Goal: Task Accomplishment & Management: Manage account settings

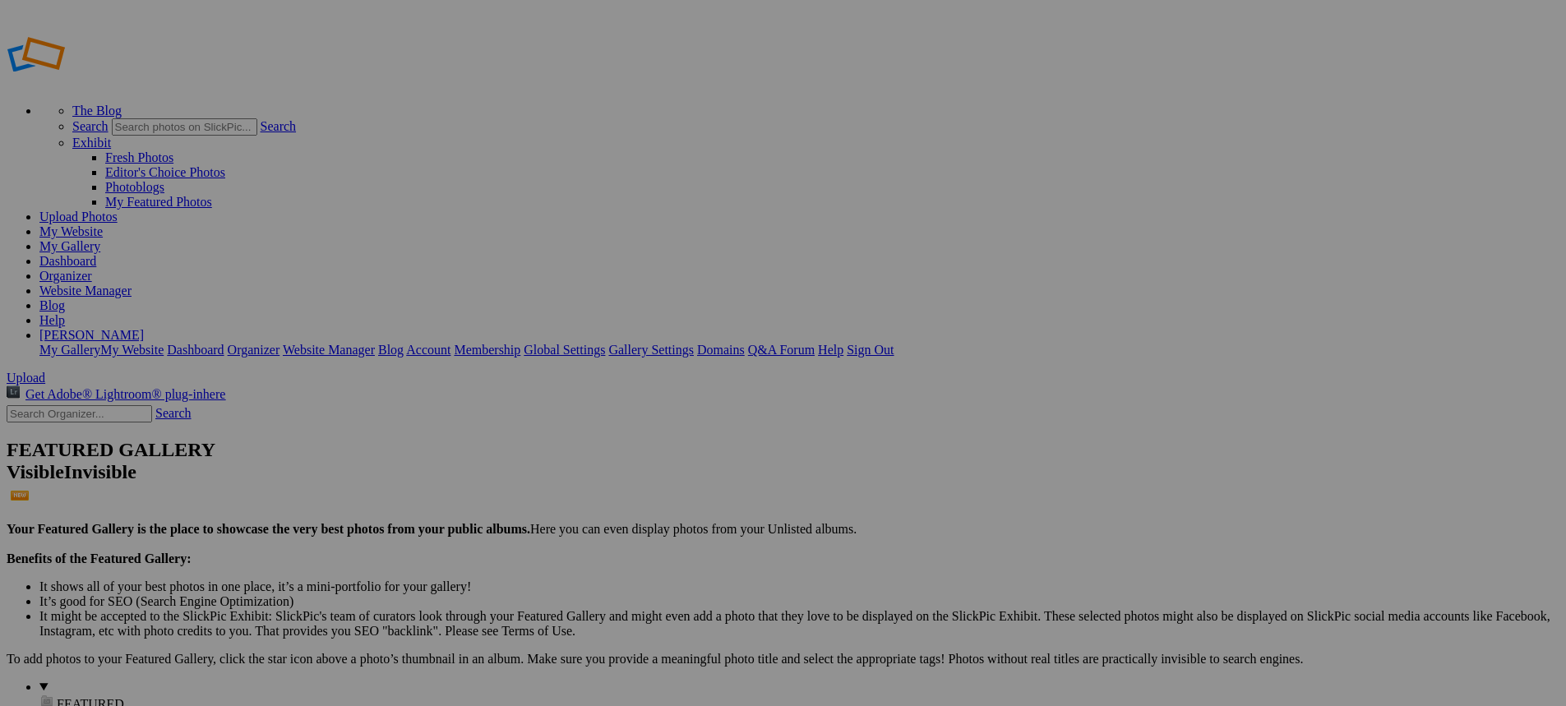
type input "New Bremen vs [PERSON_NAME]"
click at [636, 436] on span "Create" at bounding box center [619, 443] width 35 height 14
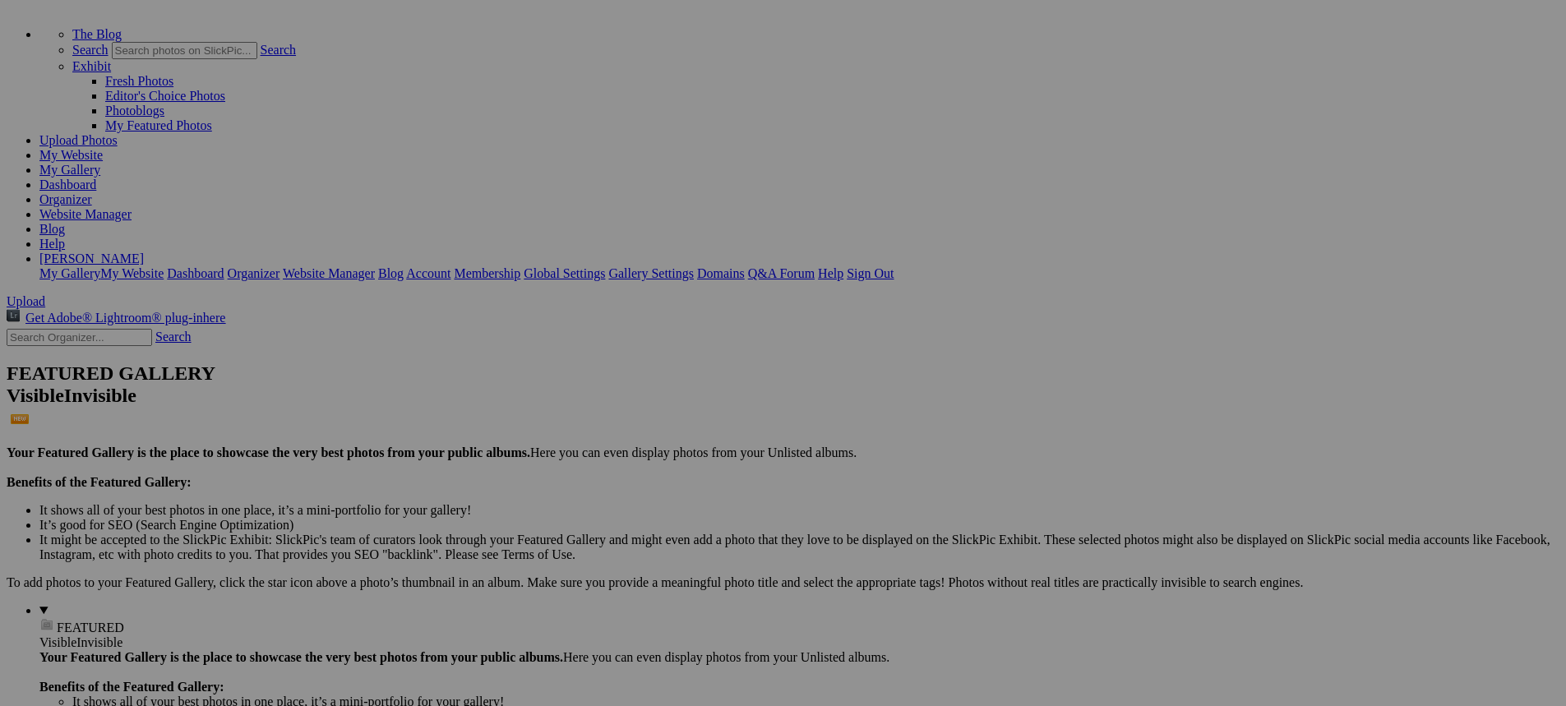
scroll to position [82, 0]
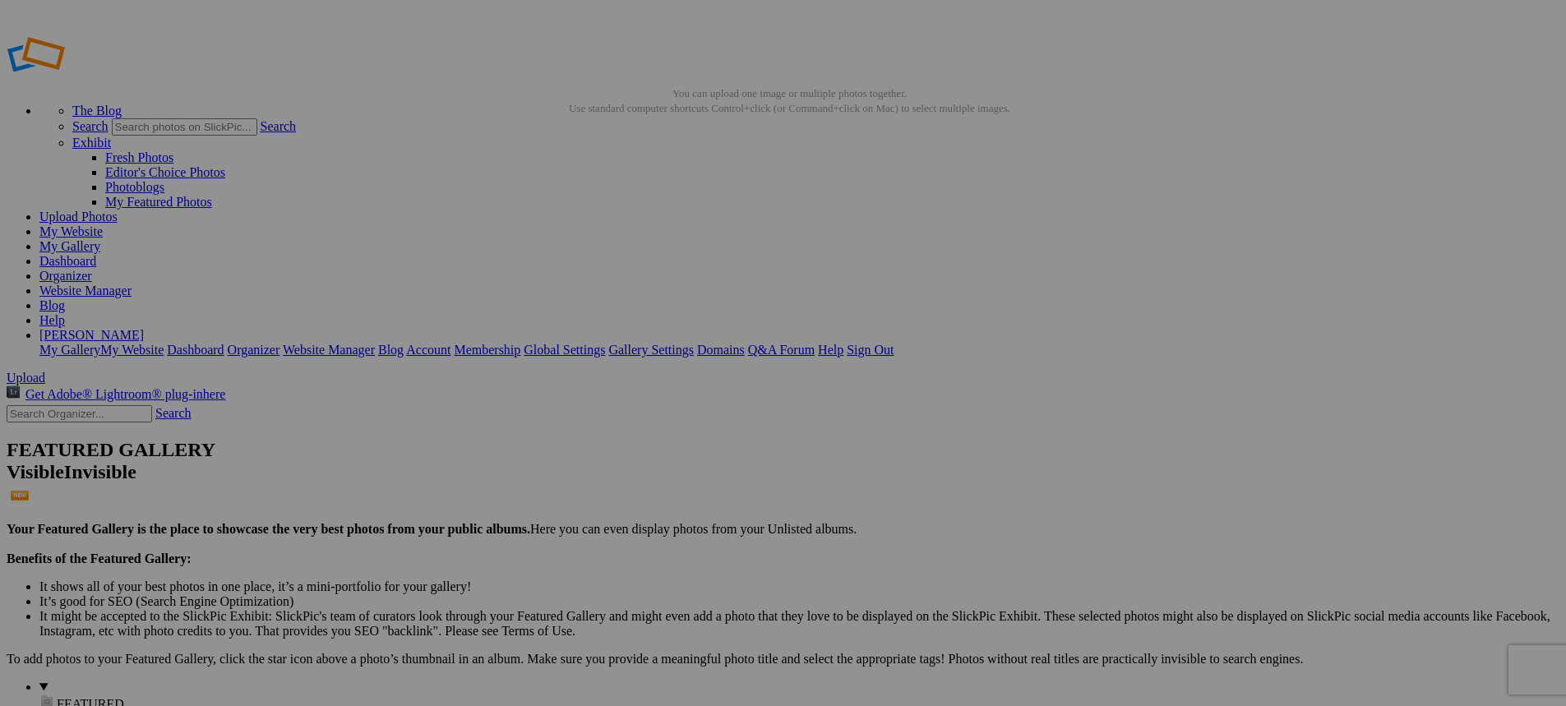
type input "Football 2025"
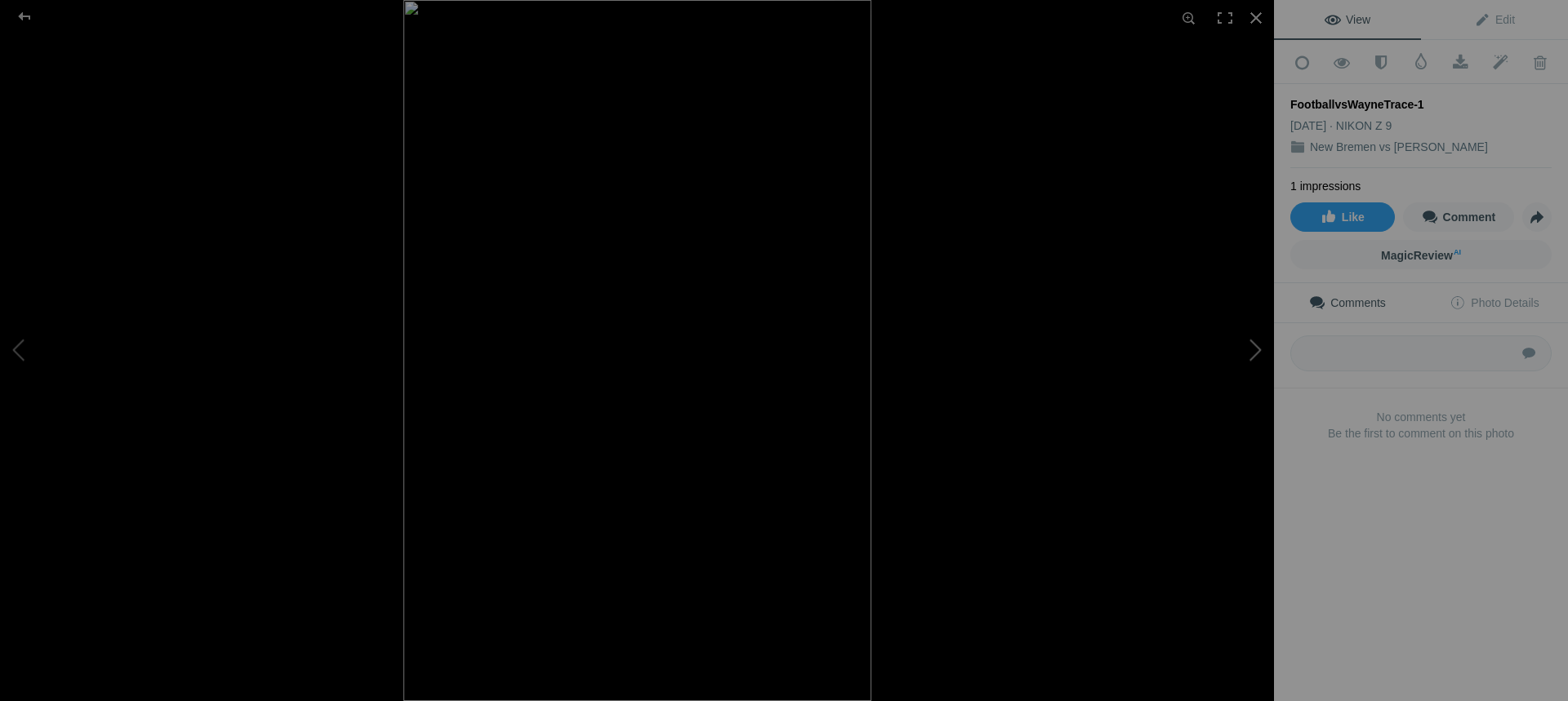
click at [1252, 351] on button at bounding box center [1212, 350] width 122 height 252
click at [1256, 355] on button at bounding box center [1212, 350] width 122 height 252
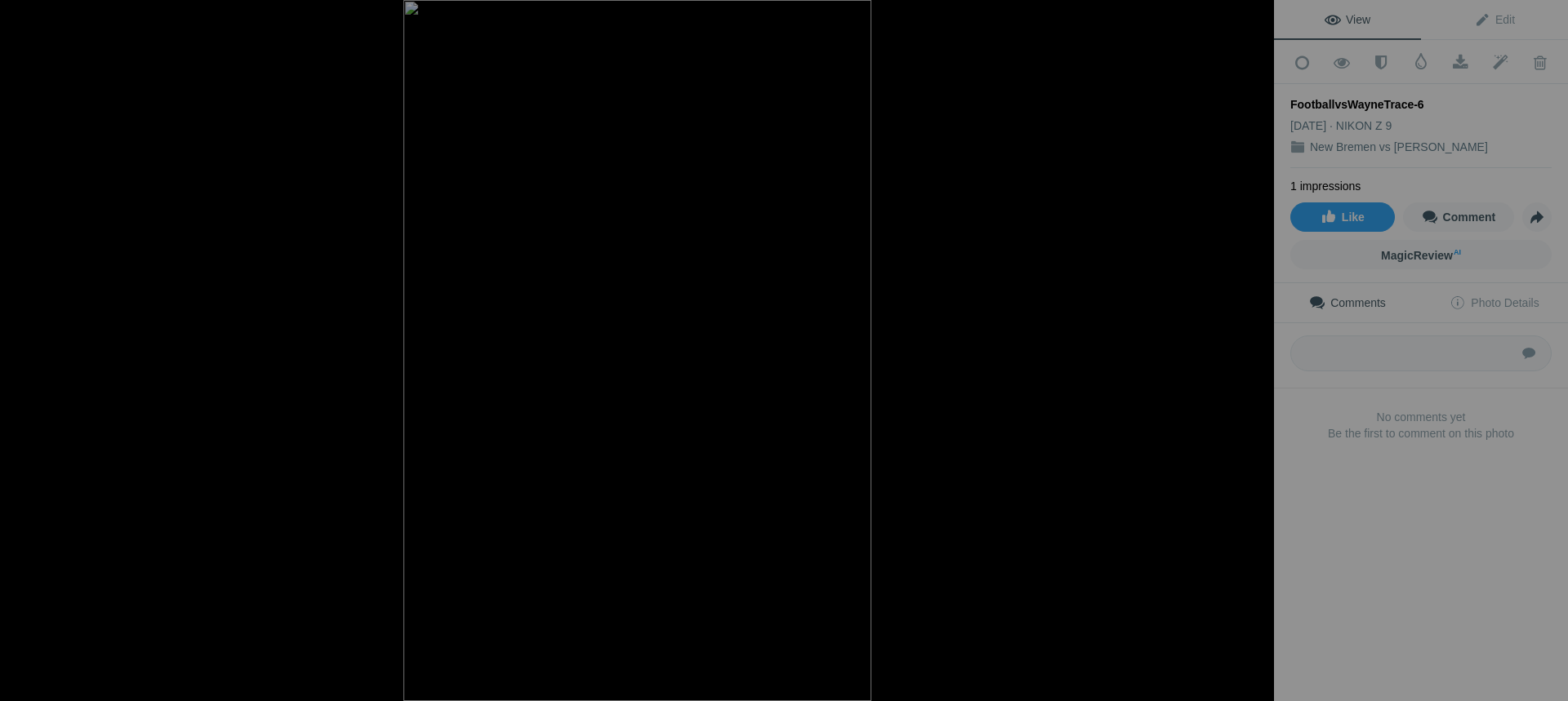
click at [1256, 355] on button at bounding box center [1212, 350] width 122 height 252
click at [1250, 351] on button at bounding box center [1212, 350] width 122 height 252
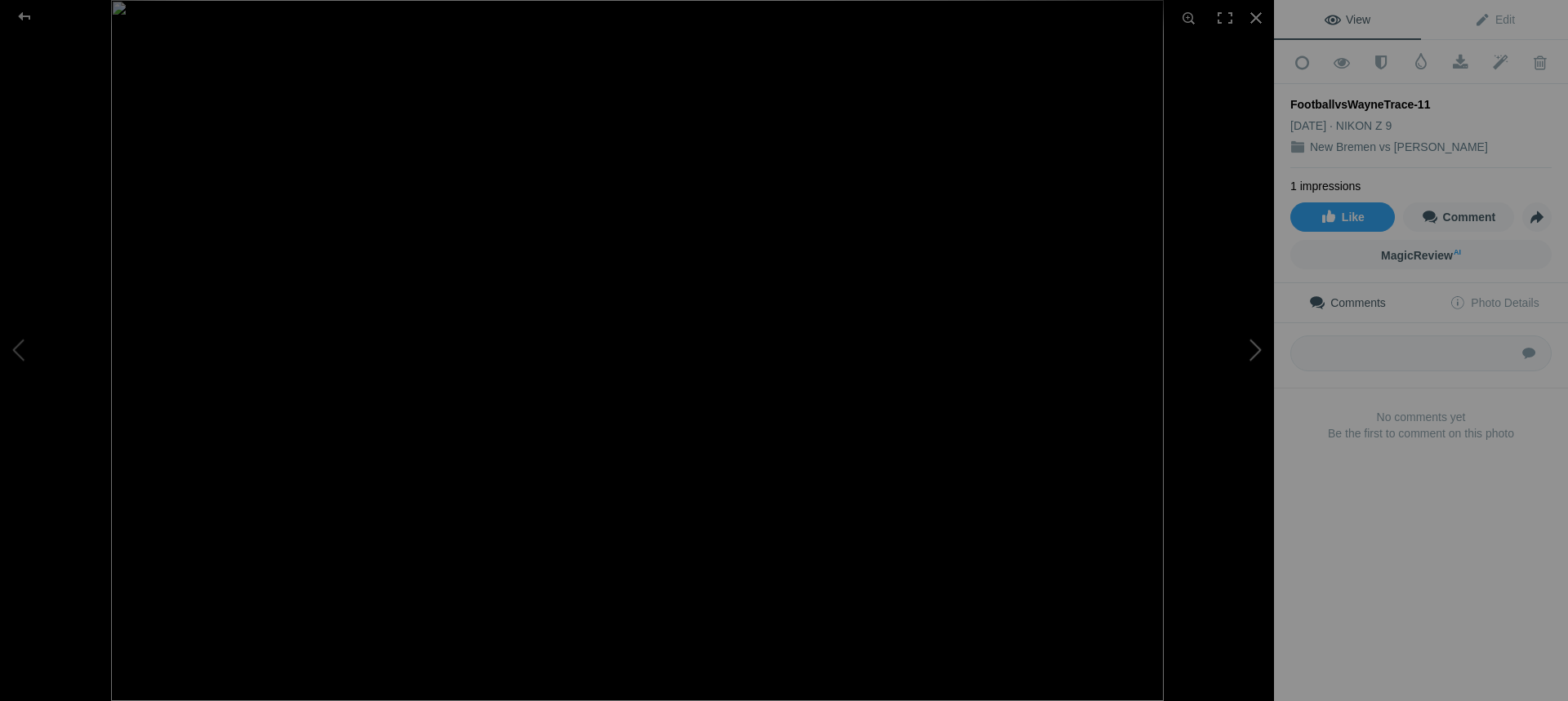
click at [1250, 351] on button at bounding box center [1212, 350] width 122 height 252
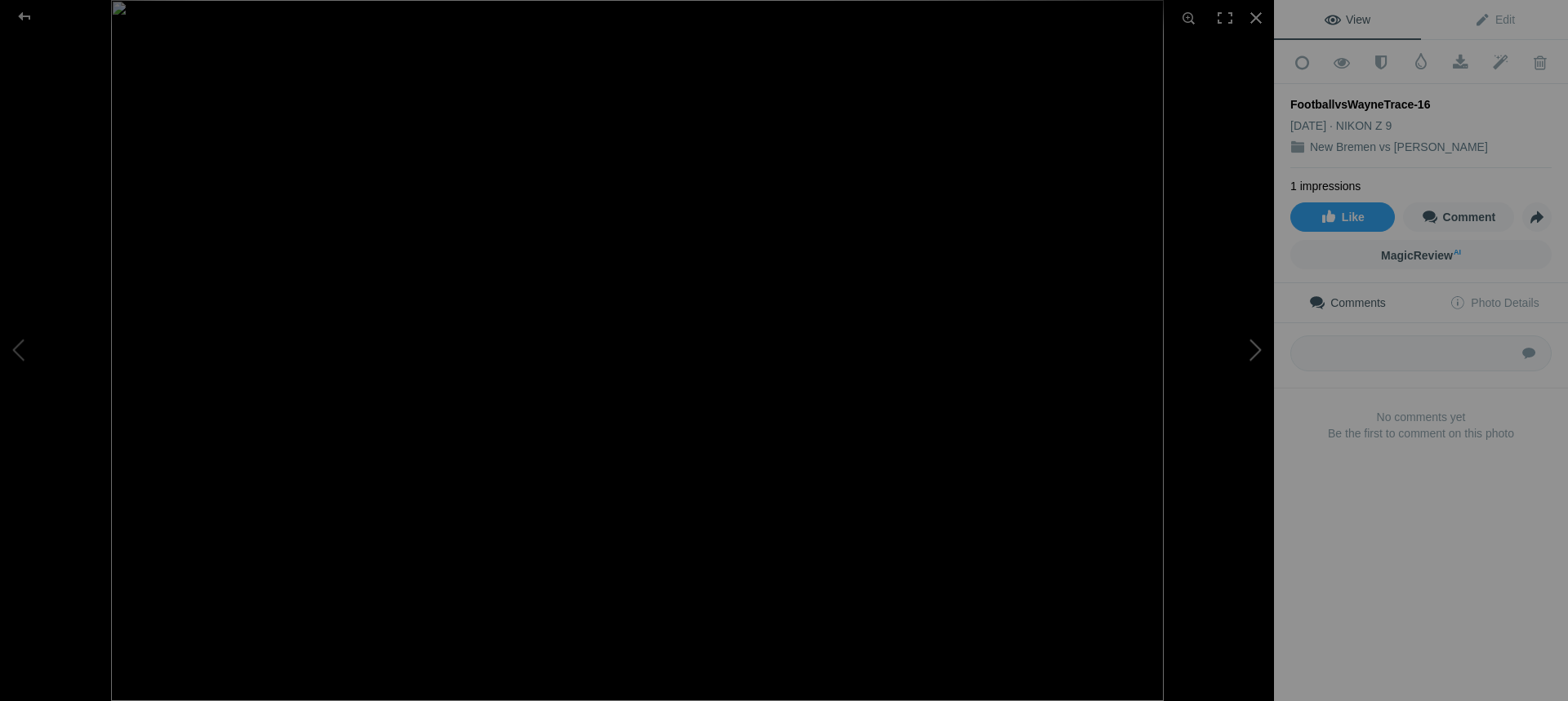
click at [1248, 357] on button at bounding box center [1212, 350] width 122 height 252
click at [1247, 360] on button at bounding box center [1212, 350] width 122 height 252
click at [1247, 361] on button at bounding box center [1212, 350] width 122 height 252
click at [1248, 361] on button at bounding box center [1212, 350] width 122 height 252
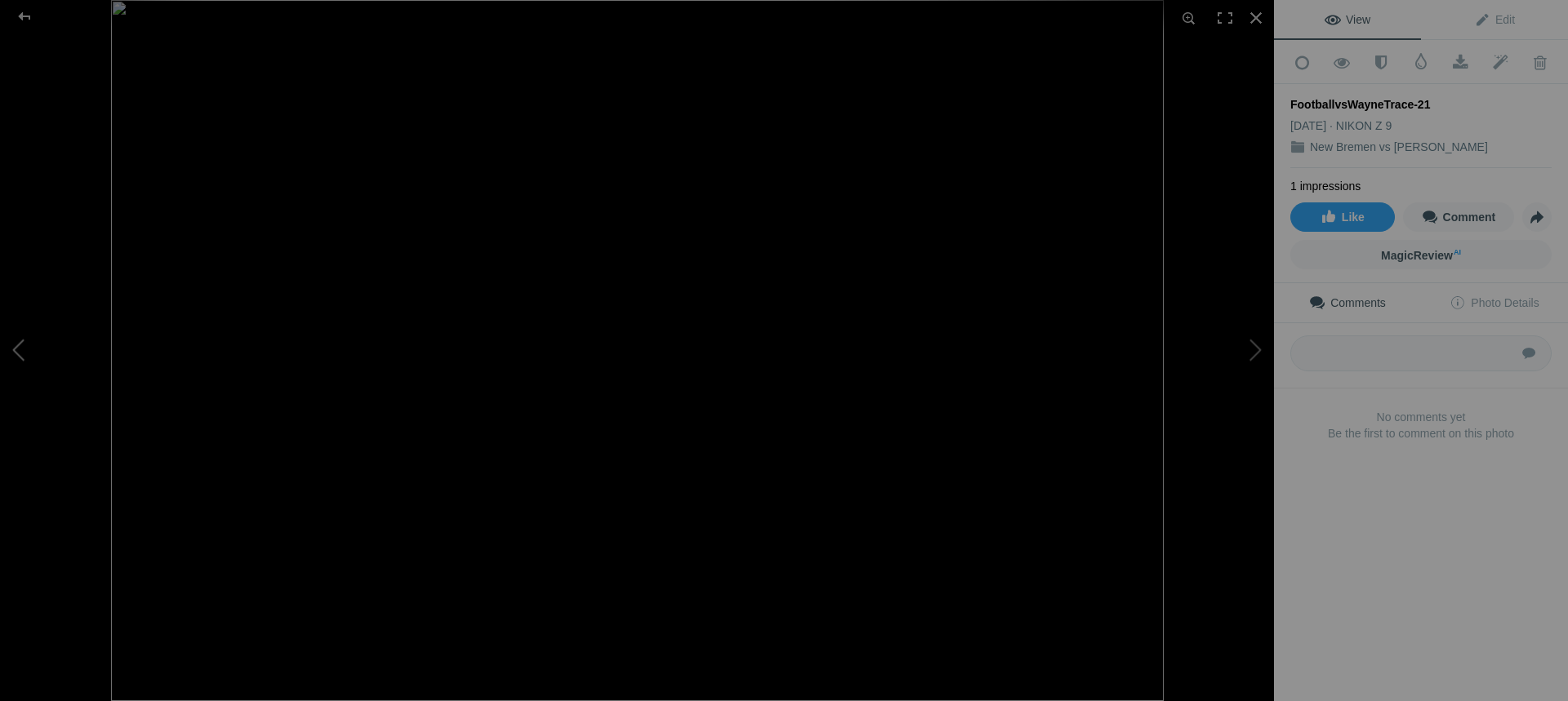
click at [9, 356] on button at bounding box center [61, 350] width 122 height 252
click at [1256, 351] on button at bounding box center [1212, 350] width 122 height 252
click at [1253, 355] on button at bounding box center [1212, 350] width 122 height 252
click at [1248, 346] on button at bounding box center [1212, 350] width 122 height 252
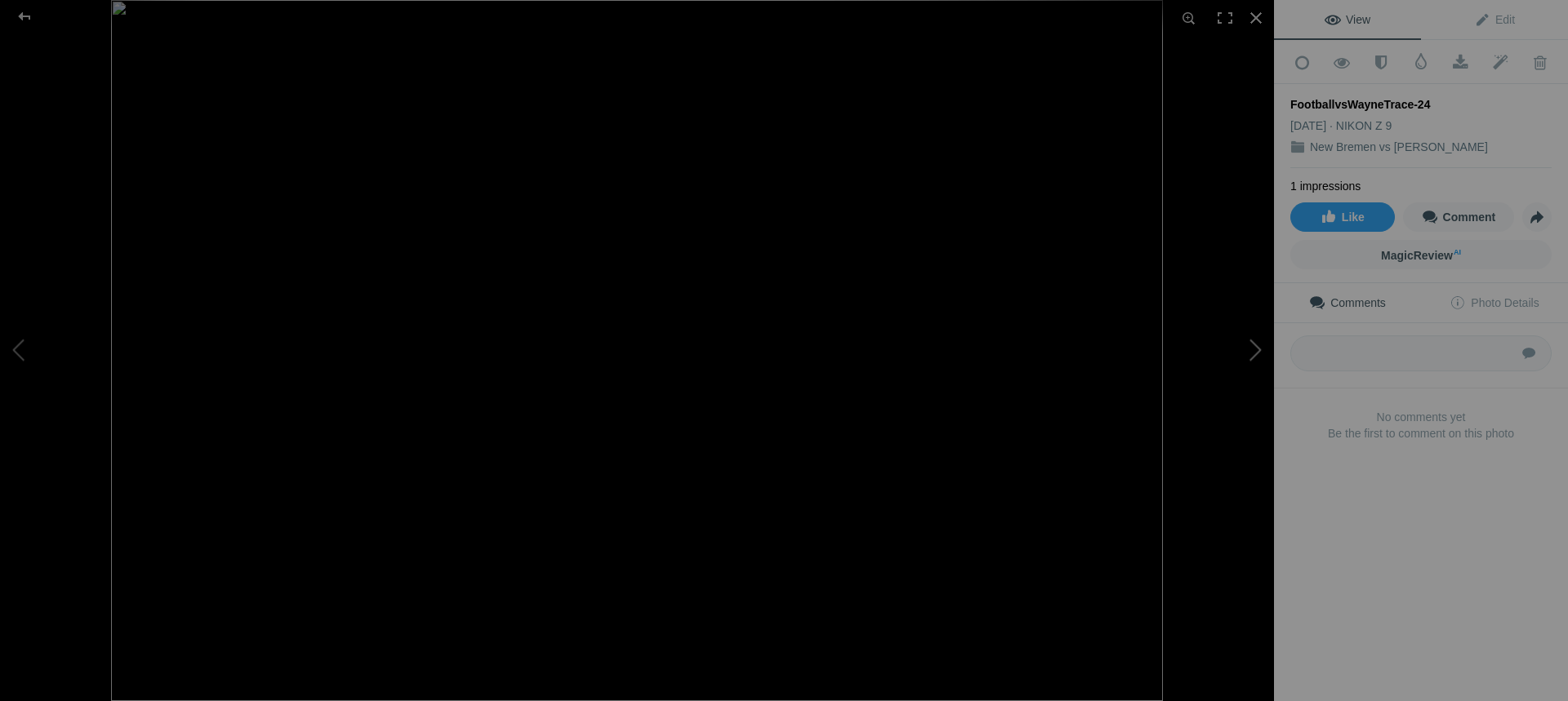
click at [1248, 346] on button at bounding box center [1212, 350] width 122 height 252
click at [1250, 350] on button at bounding box center [1212, 350] width 122 height 252
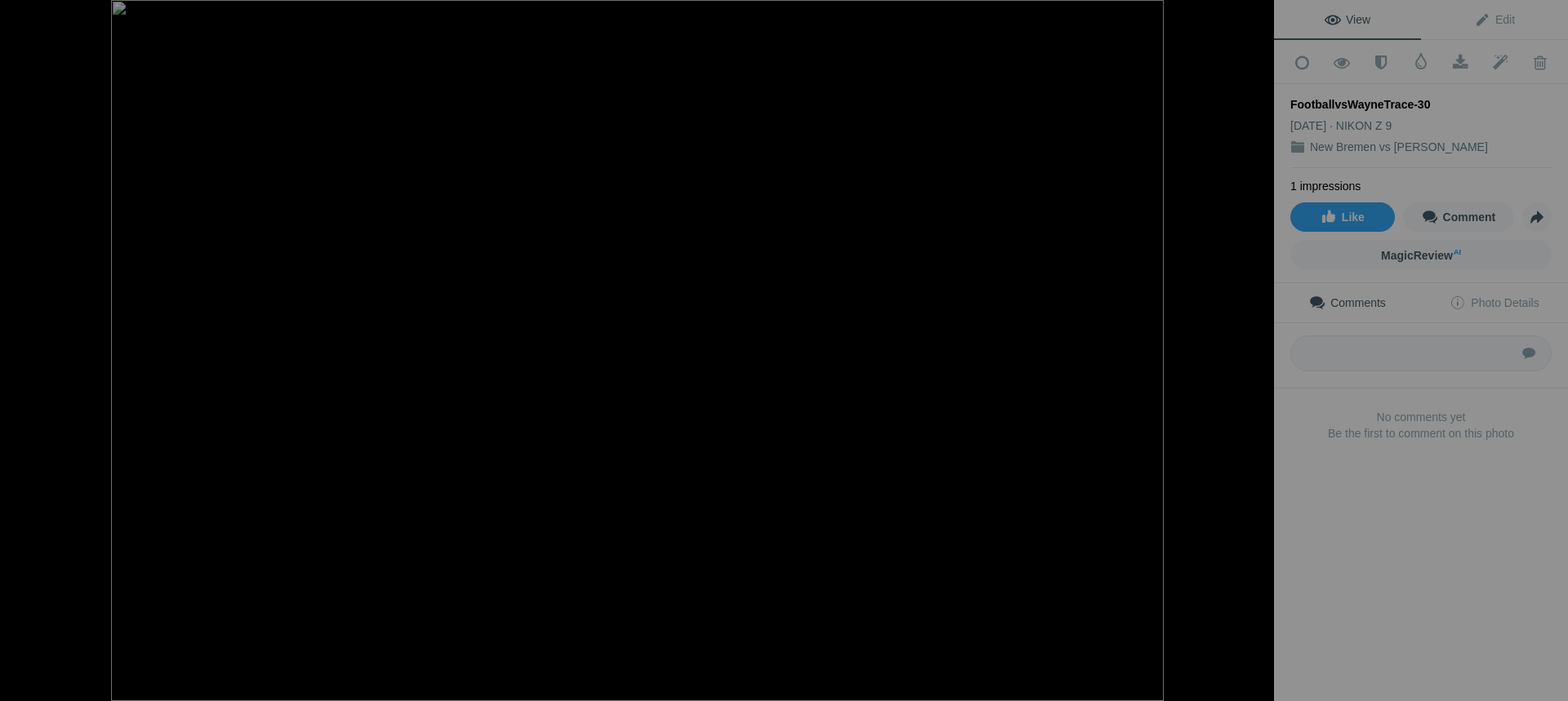
click at [1253, 352] on button at bounding box center [1212, 350] width 122 height 252
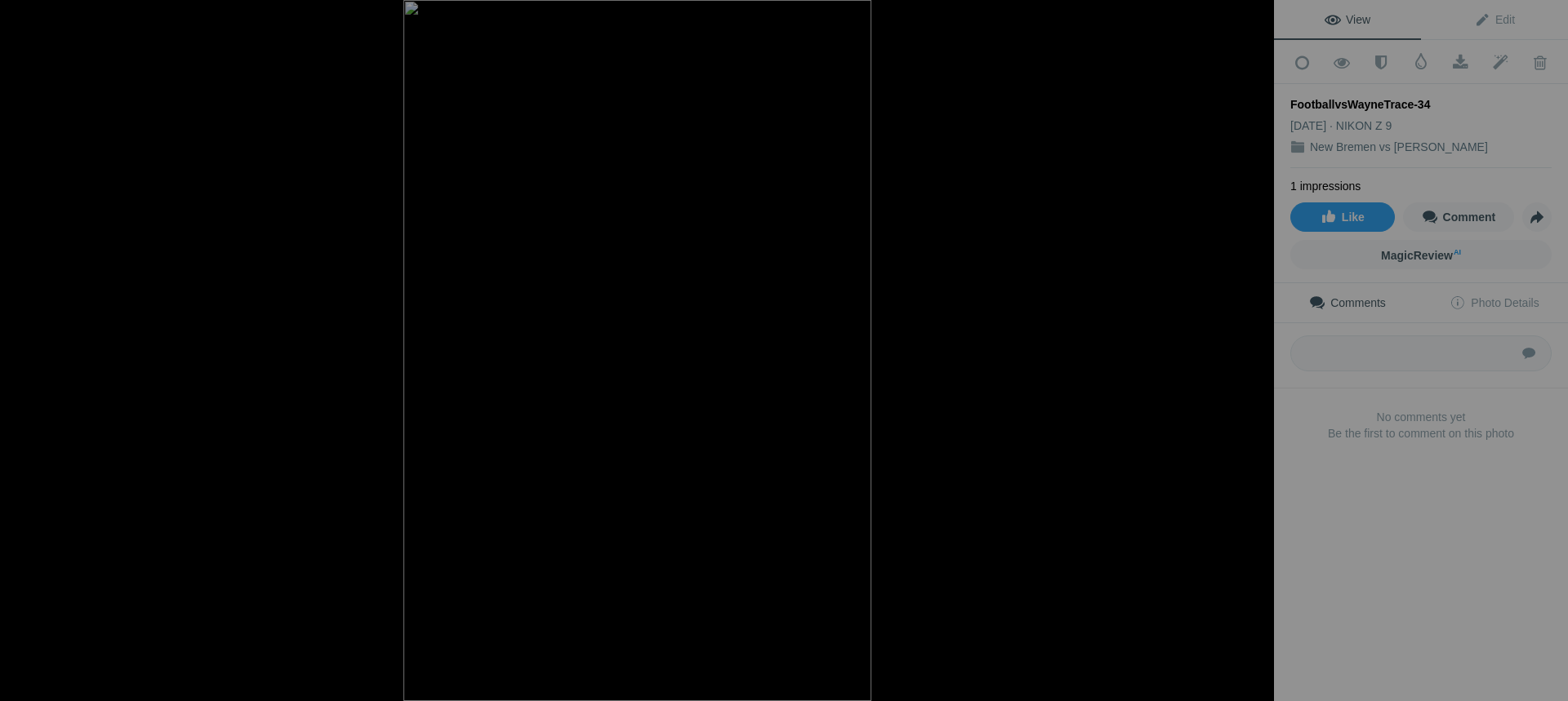
click at [1253, 352] on button at bounding box center [1212, 350] width 122 height 252
click at [1254, 352] on button at bounding box center [1212, 350] width 122 height 252
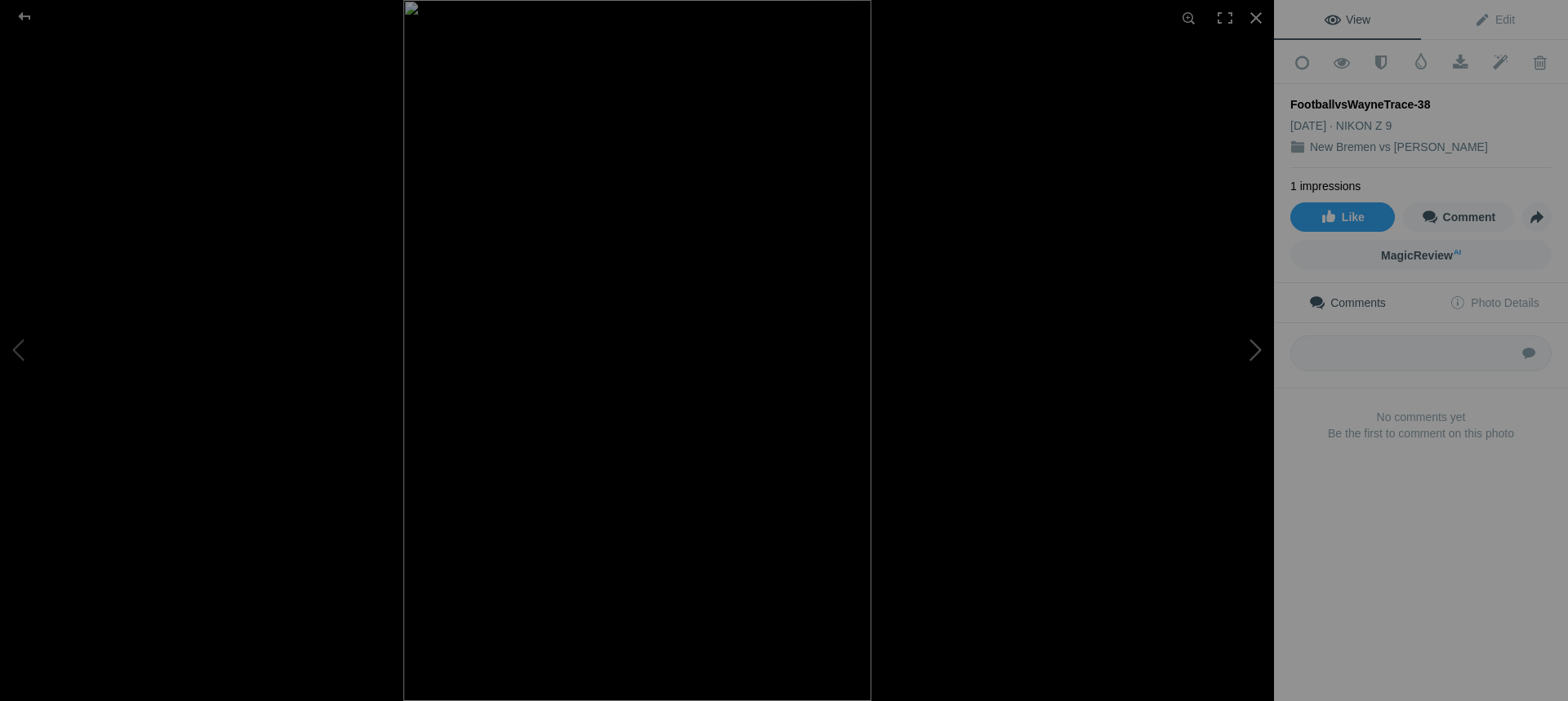
click at [1254, 352] on button at bounding box center [1212, 350] width 122 height 252
click at [30, 17] on div at bounding box center [24, 16] width 59 height 33
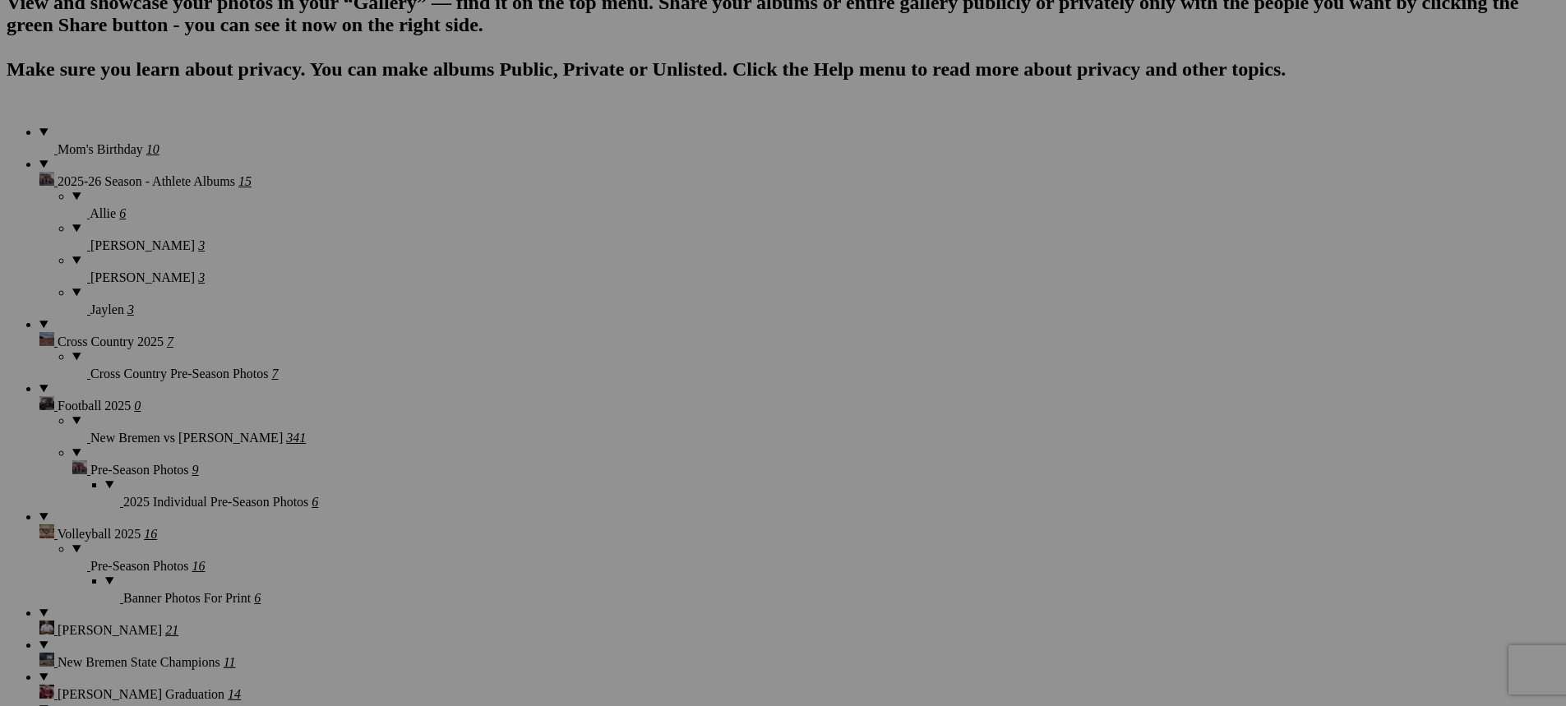
scroll to position [1233, 0]
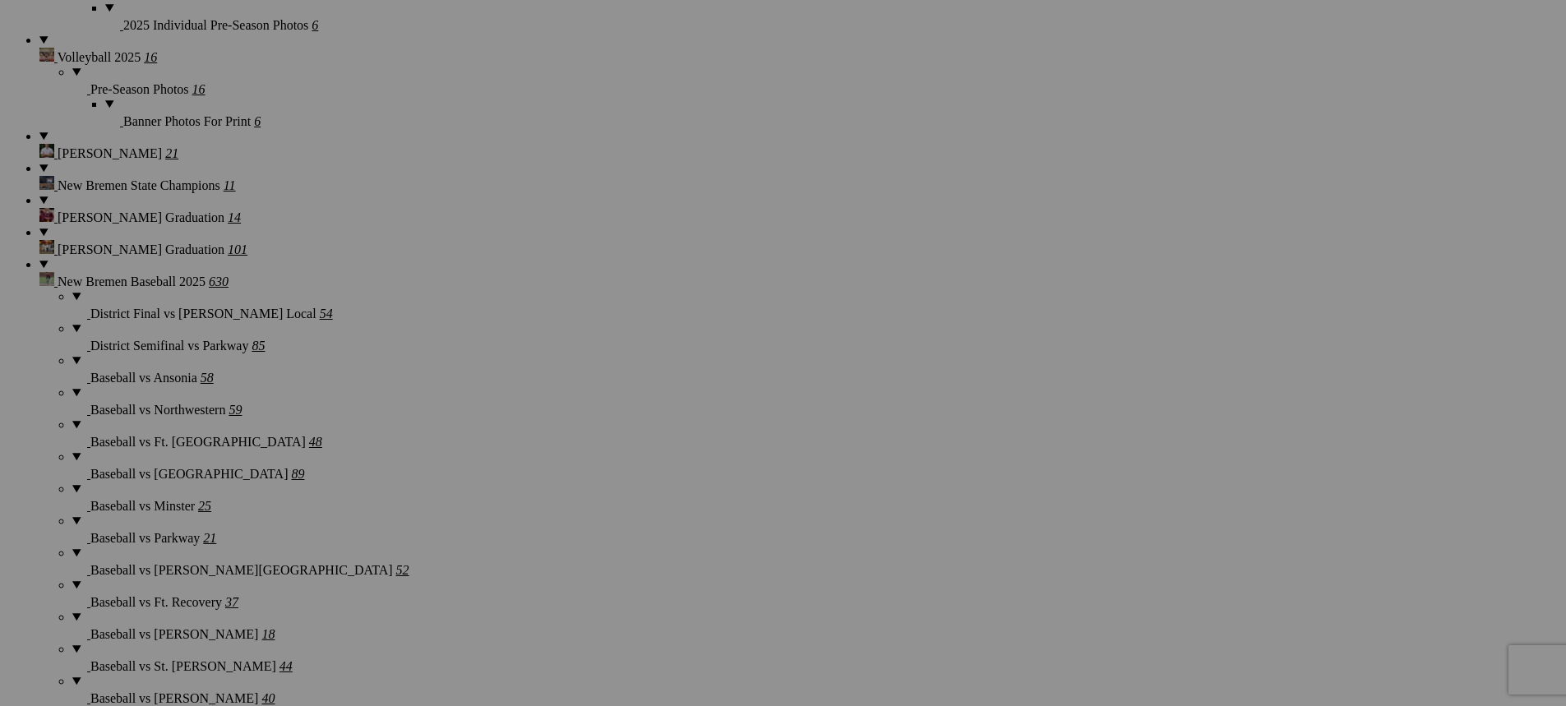
scroll to position [1644, 0]
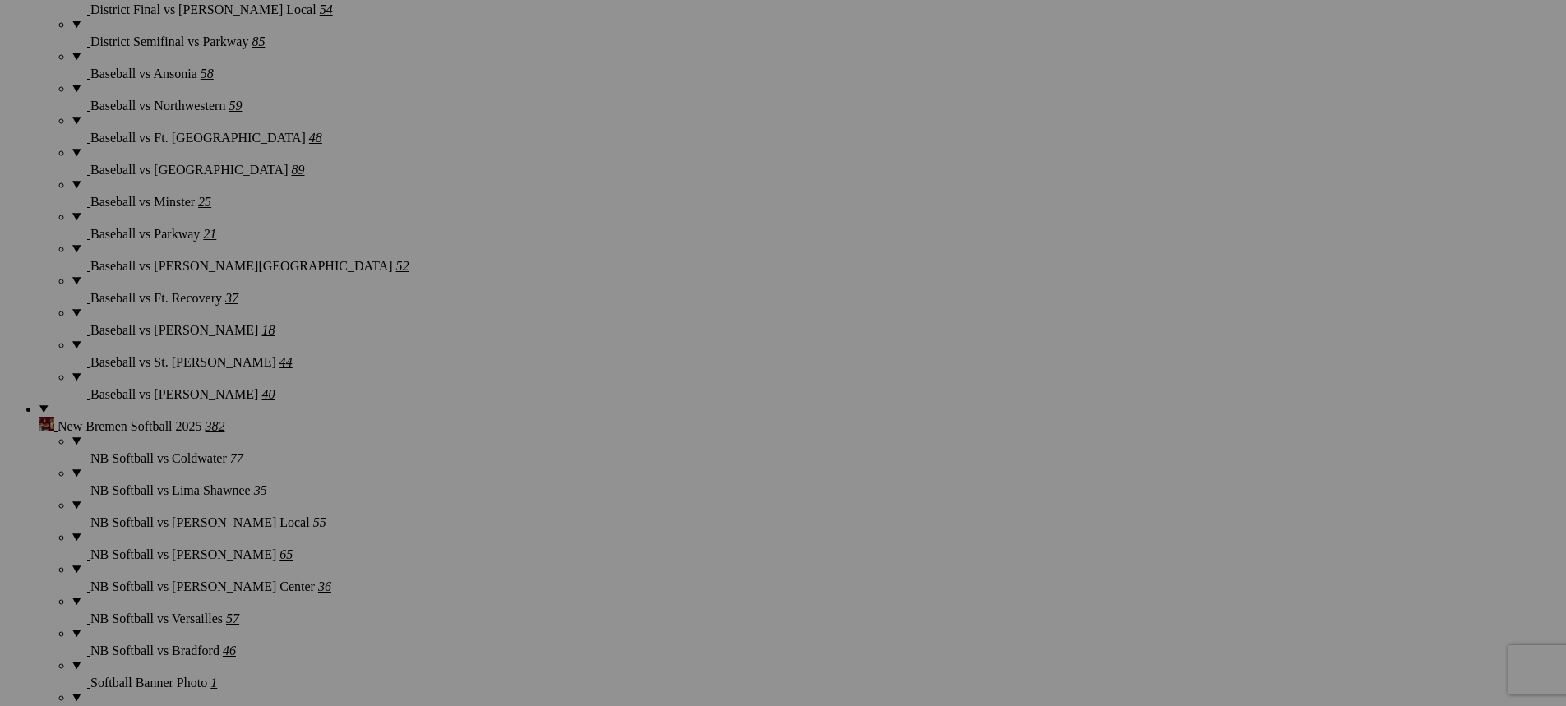
scroll to position [1973, 0]
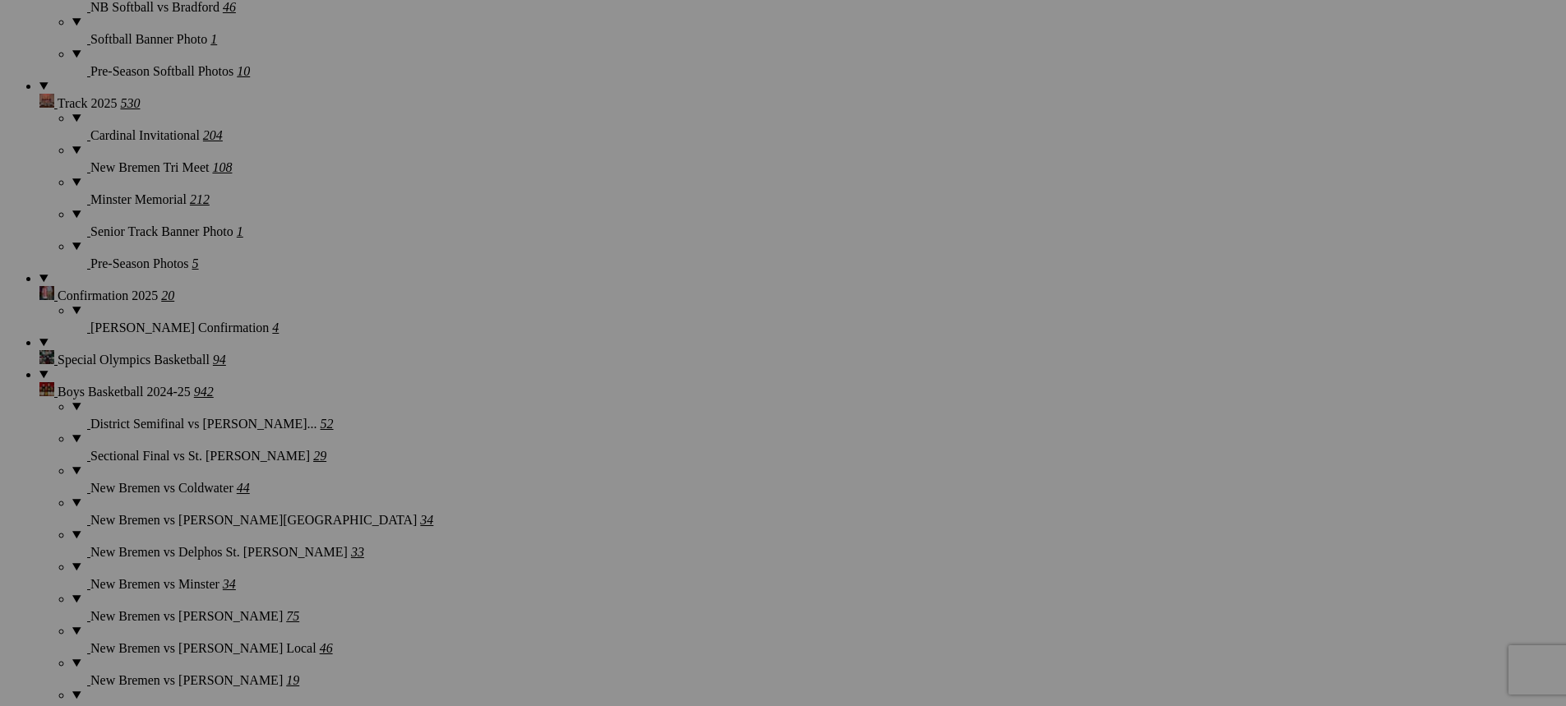
scroll to position [2631, 0]
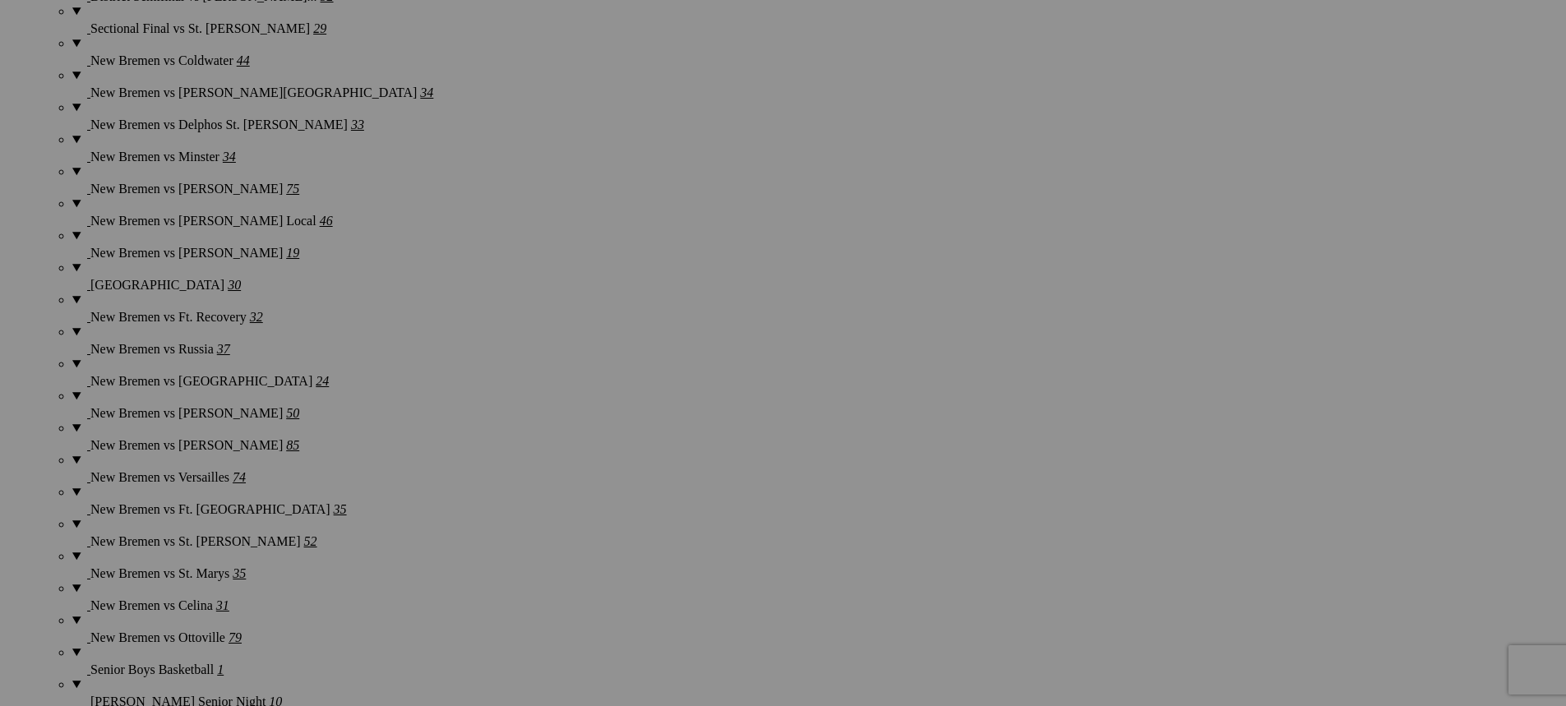
scroll to position [3042, 0]
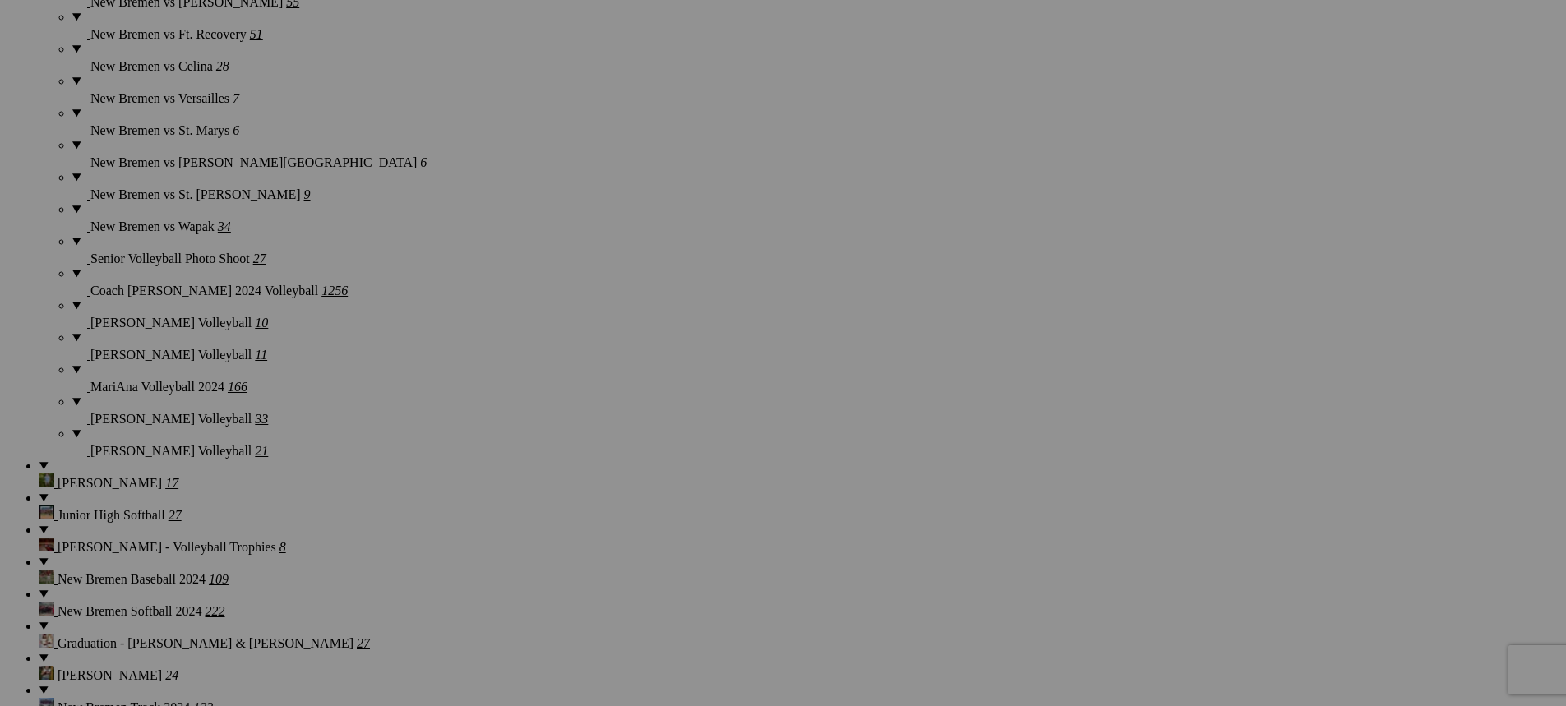
scroll to position [5427, 0]
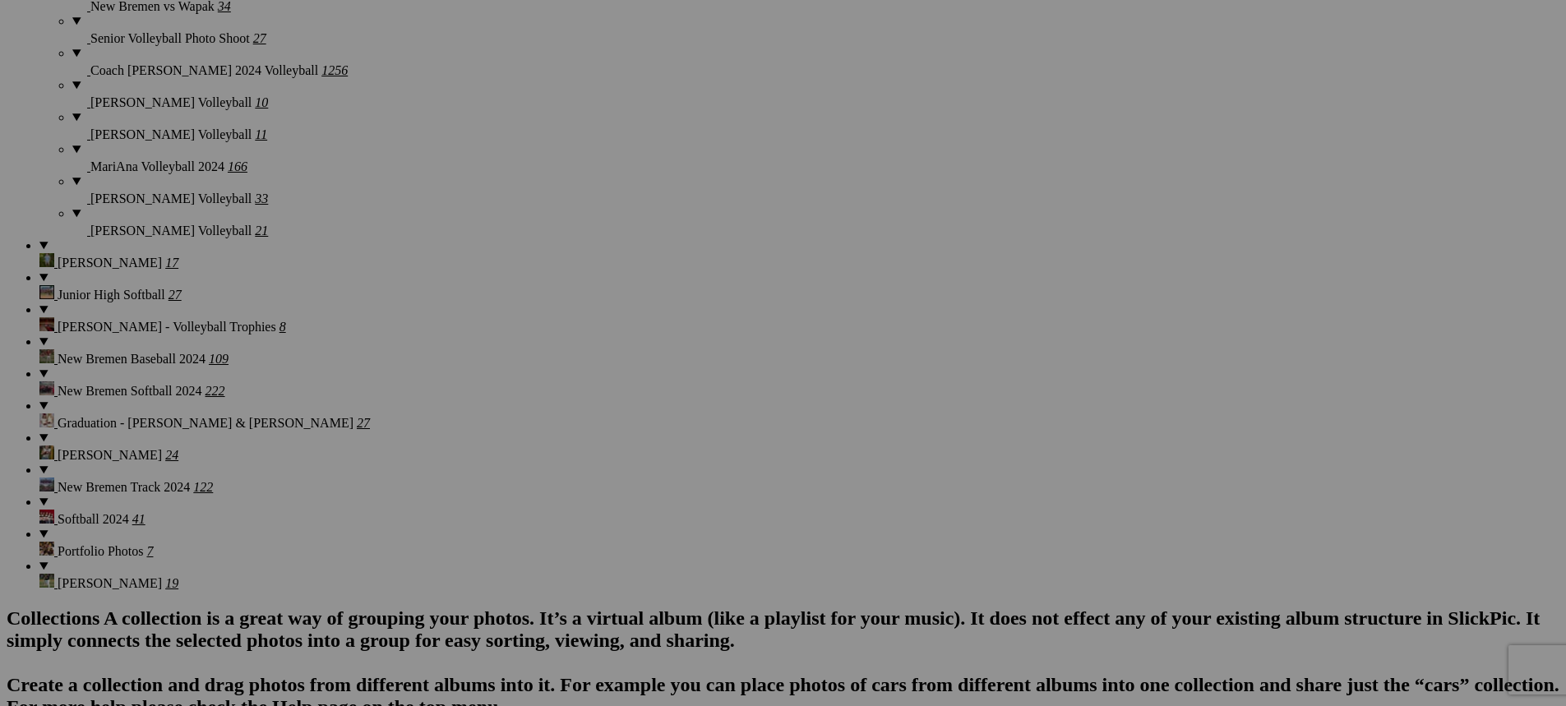
scroll to position [5673, 0]
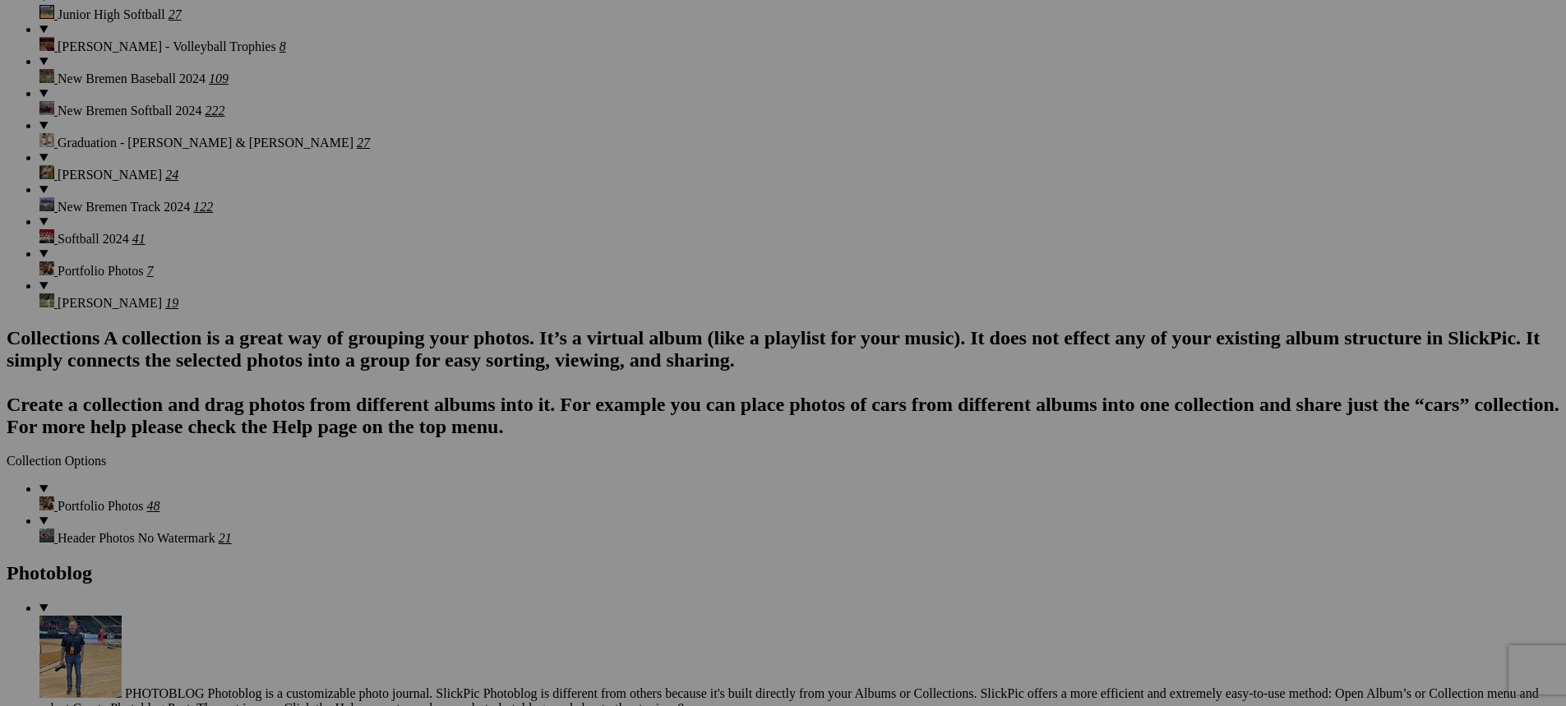
scroll to position [5920, 0]
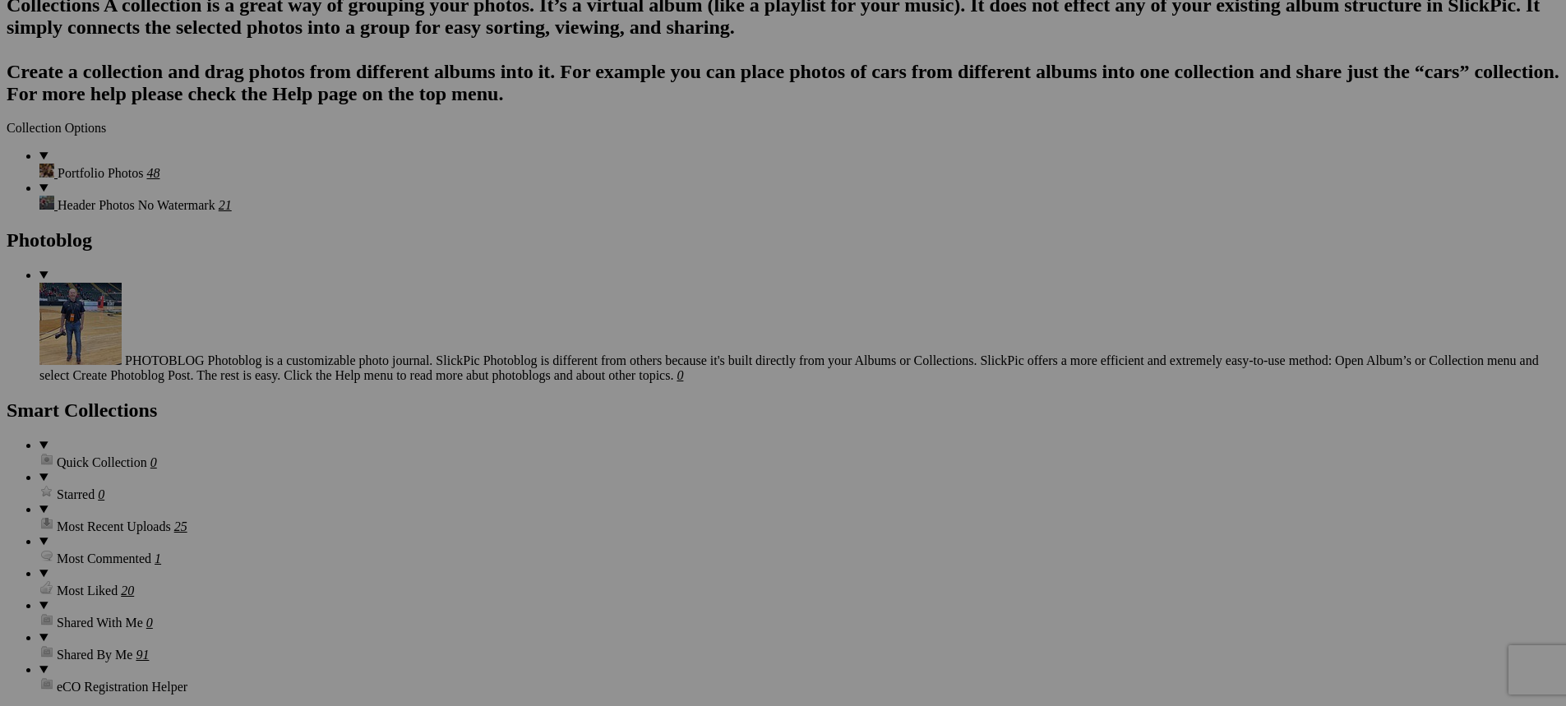
scroll to position [6249, 0]
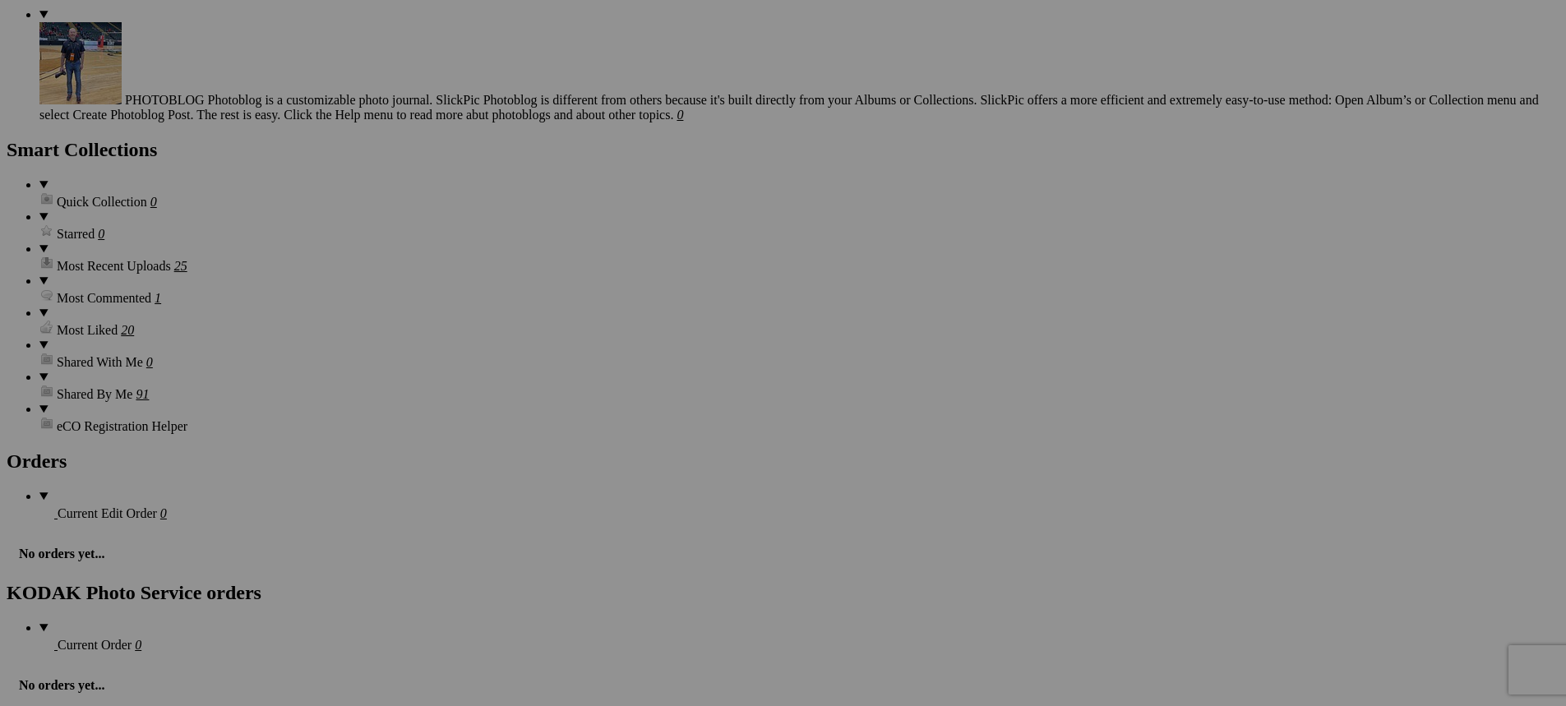
scroll to position [6578, 0]
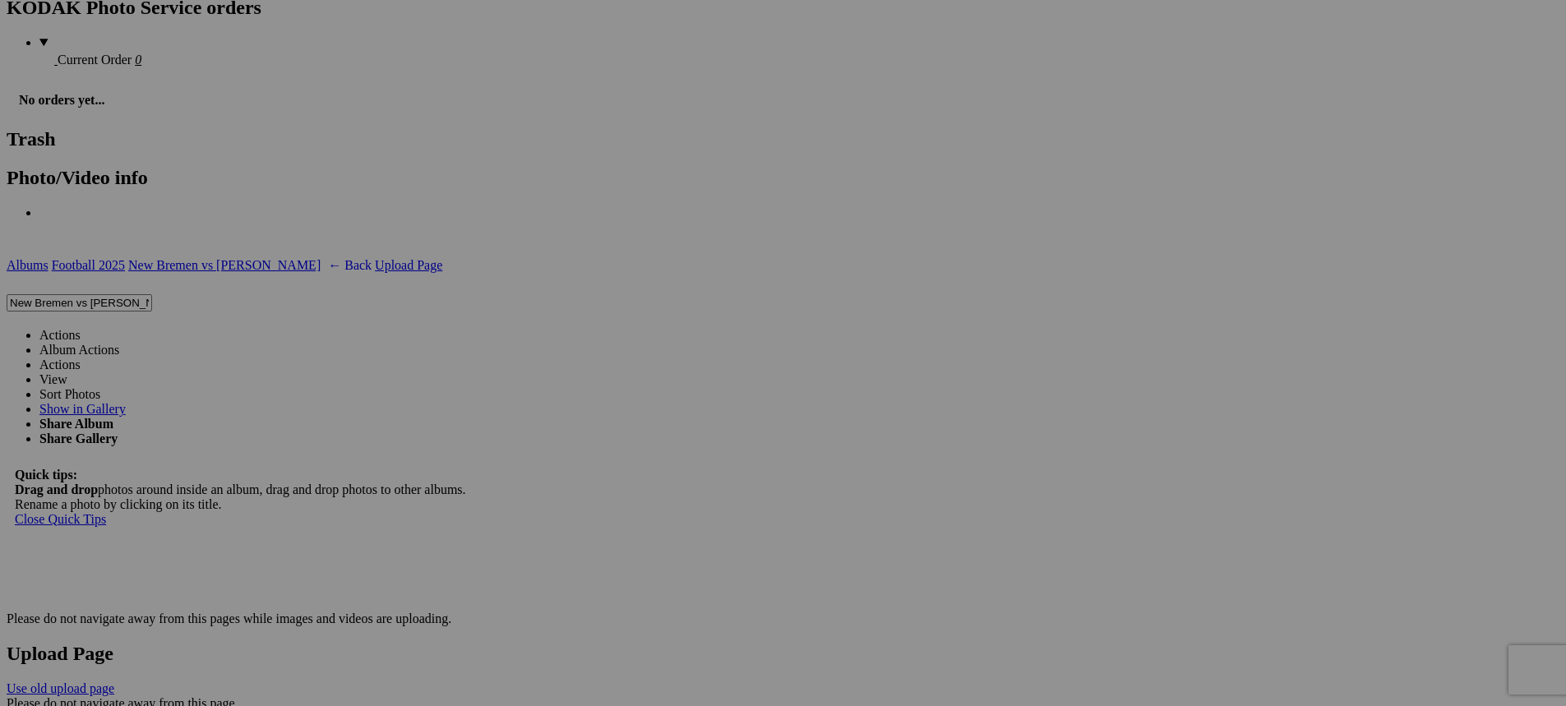
scroll to position [7153, 0]
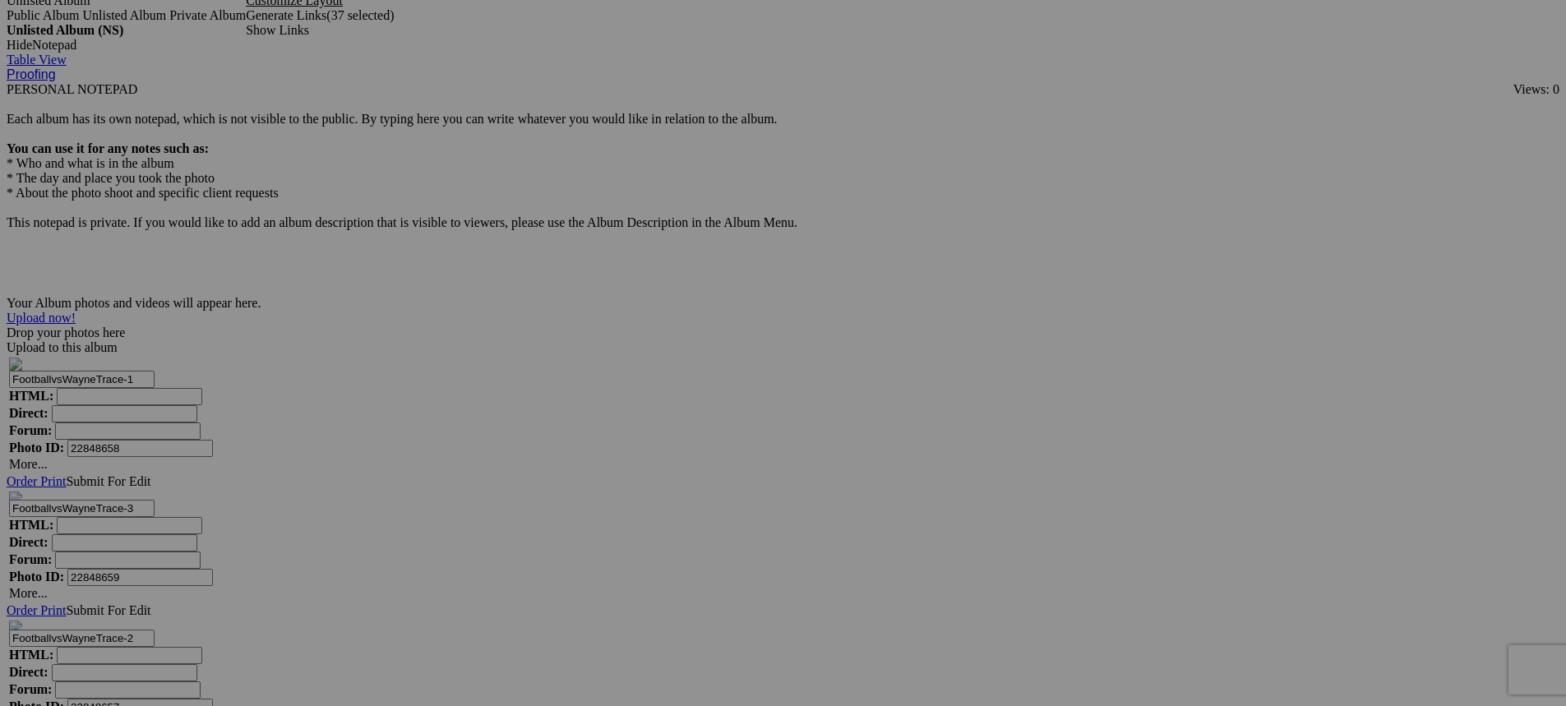
scroll to position [9456, 0]
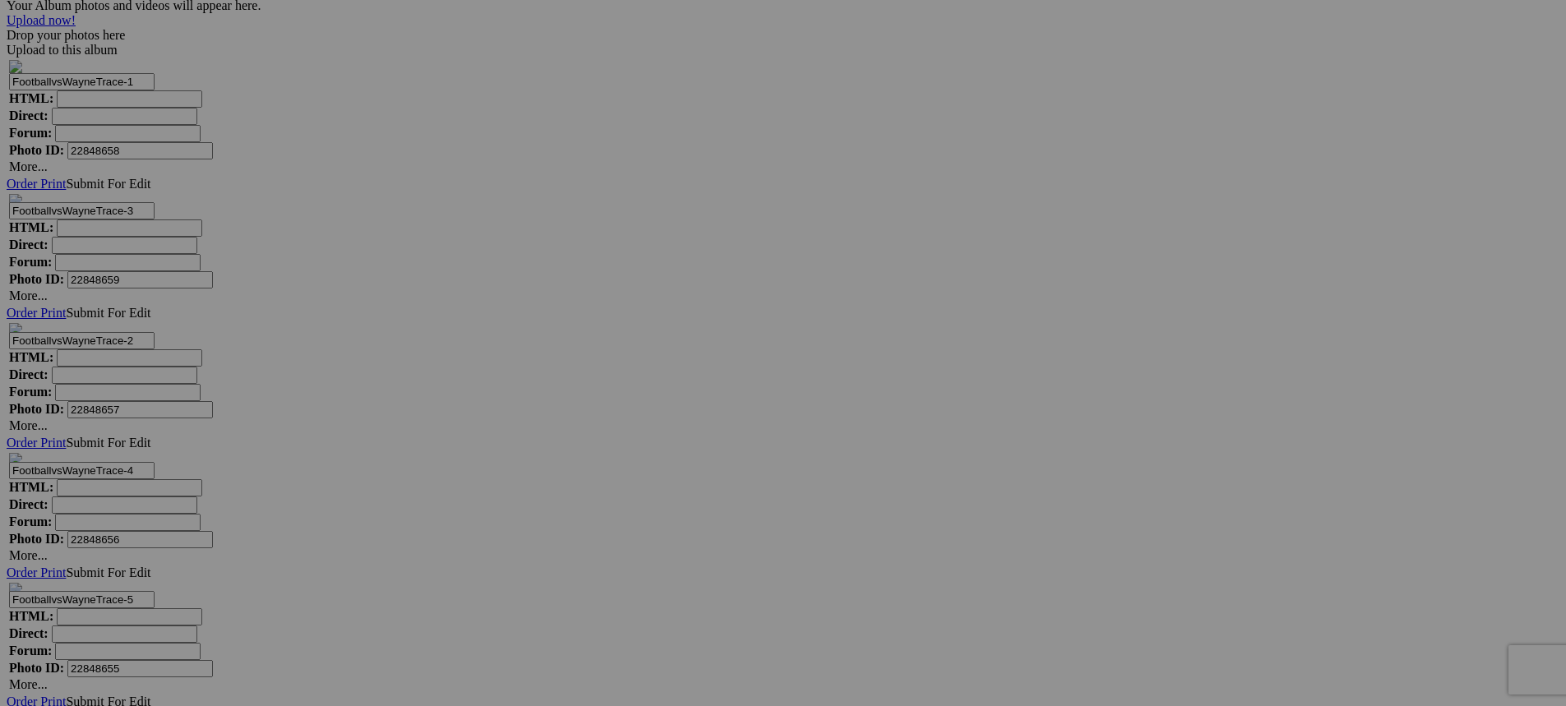
scroll to position [9702, 0]
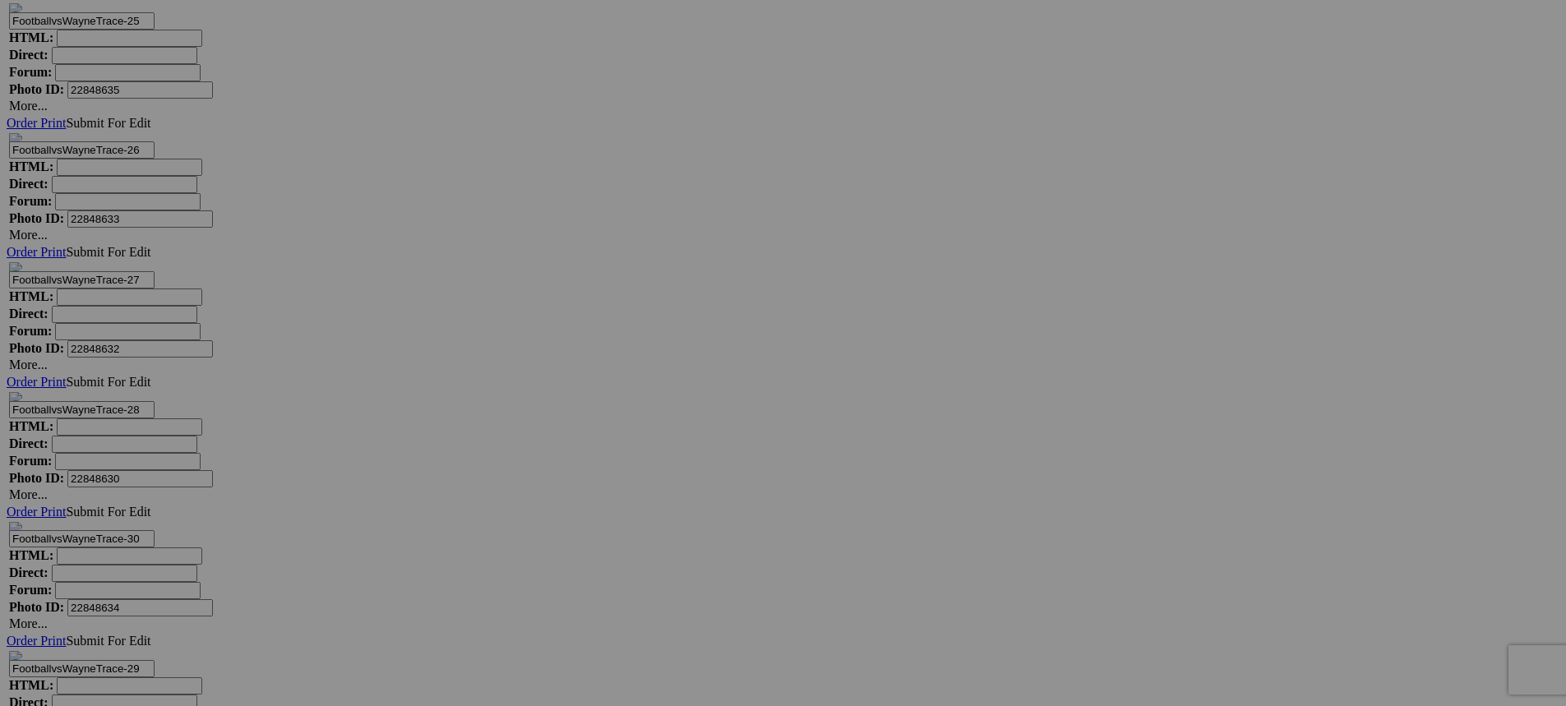
scroll to position [12909, 0]
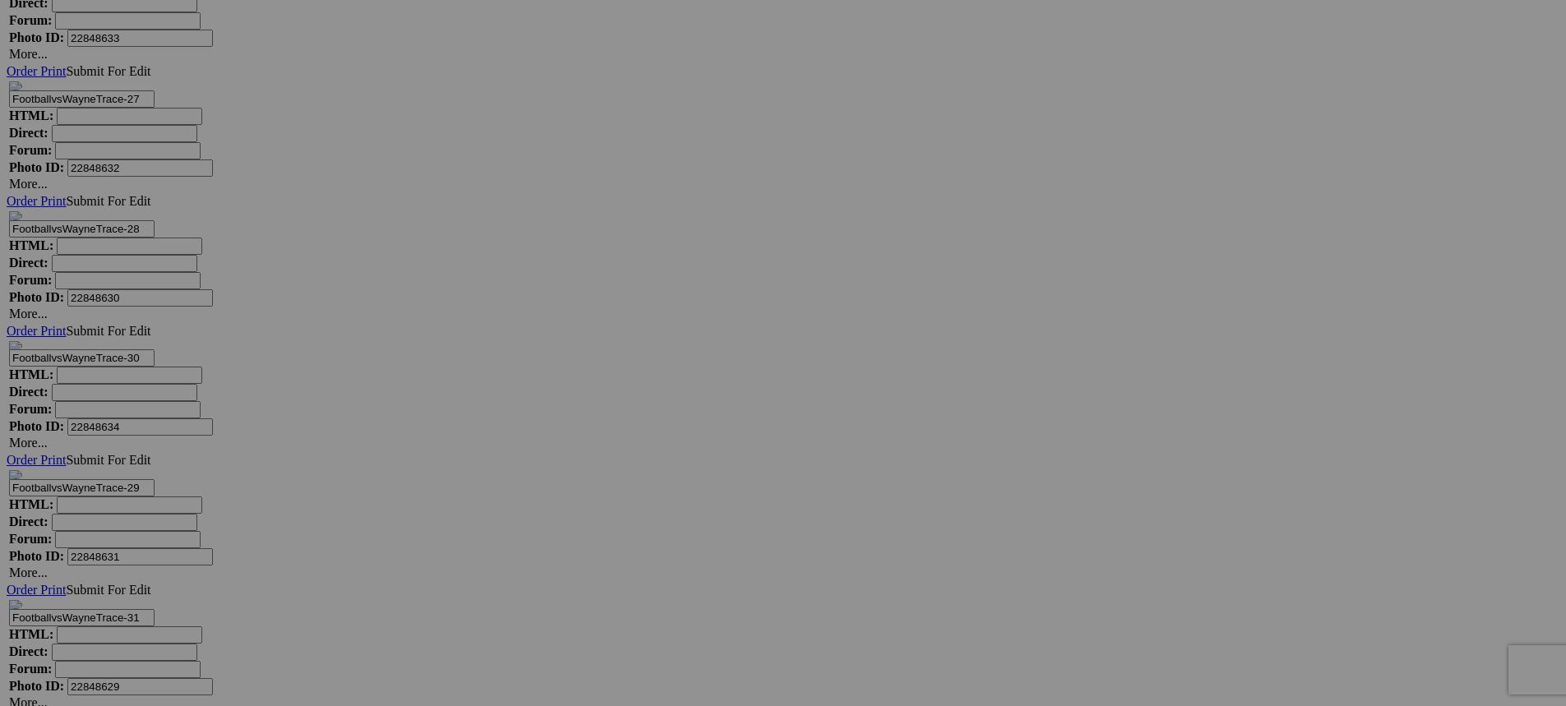
scroll to position [13073, 0]
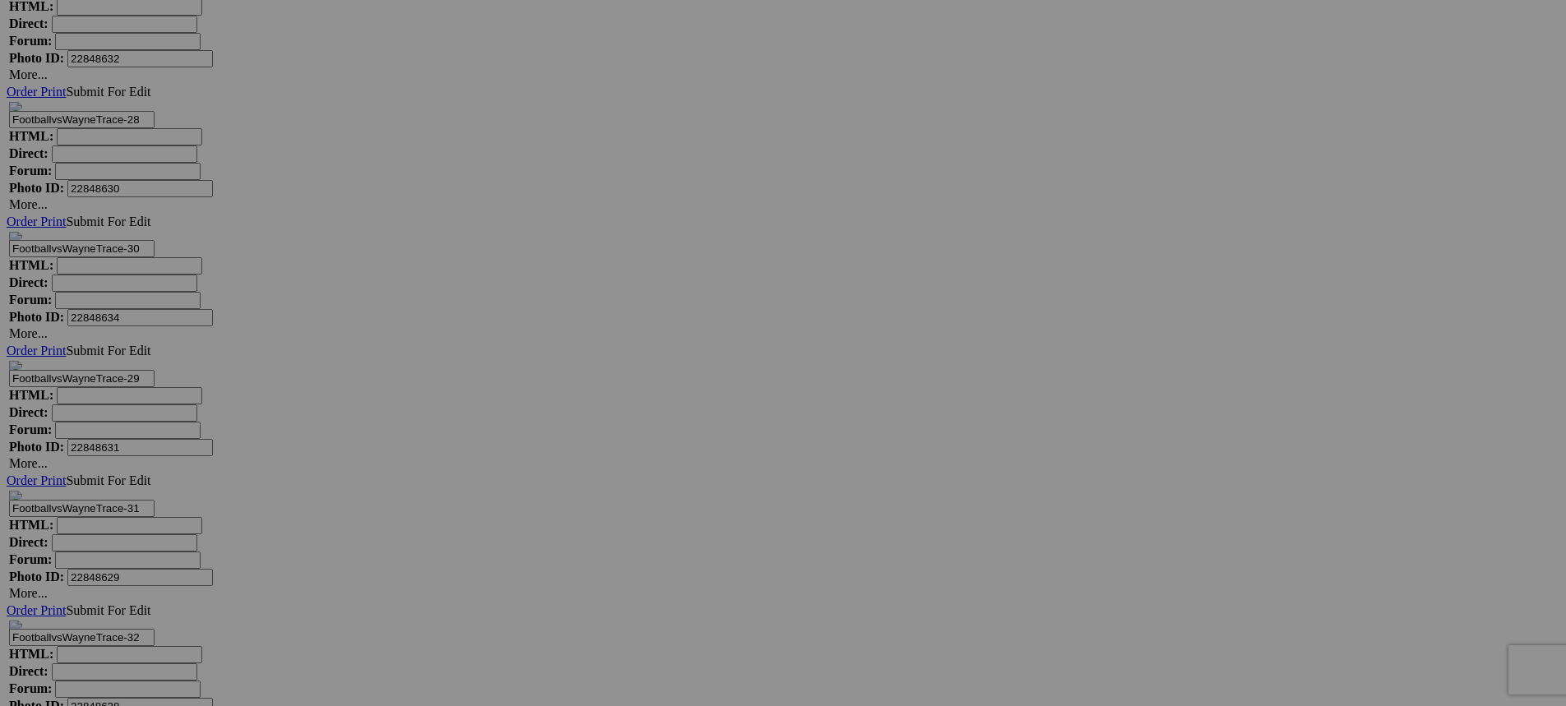
scroll to position [13238, 0]
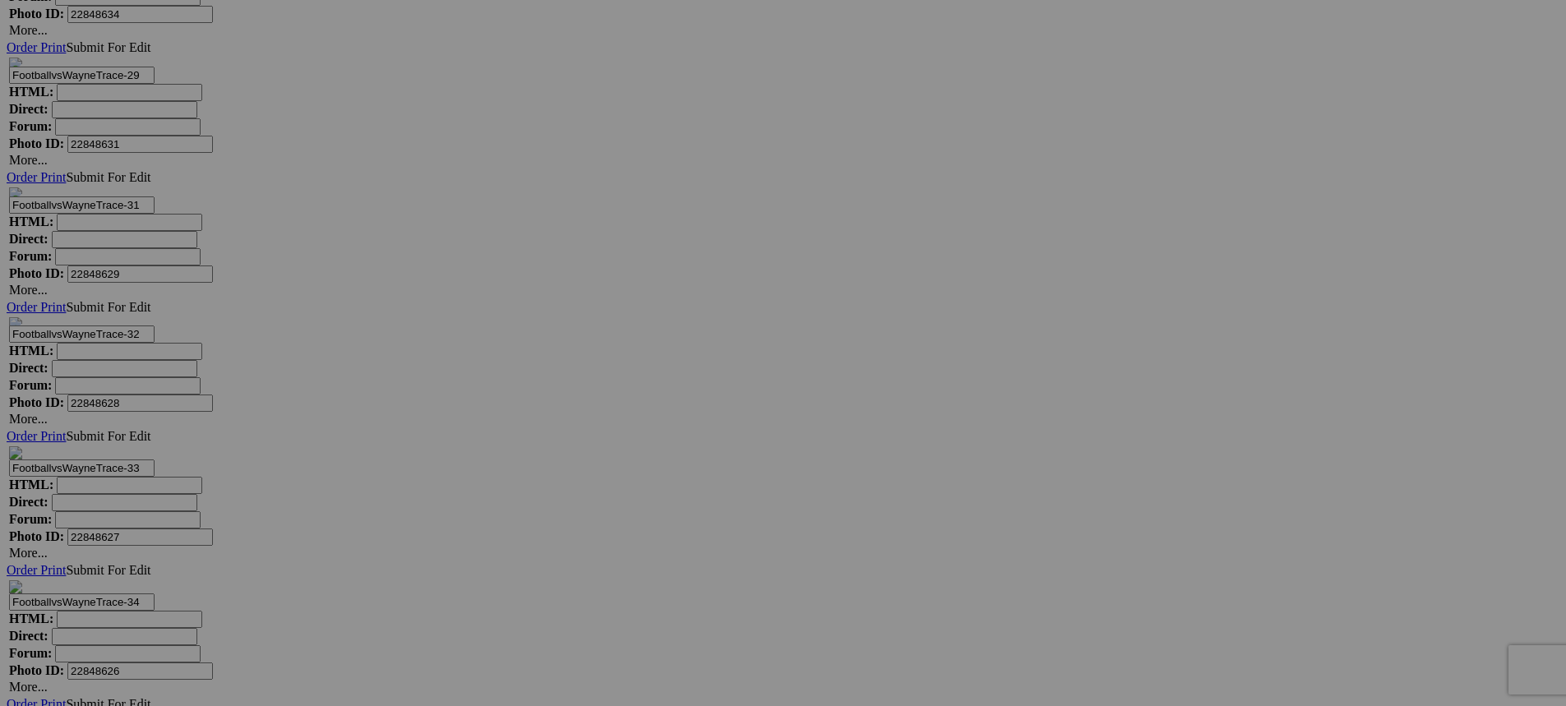
scroll to position [13484, 0]
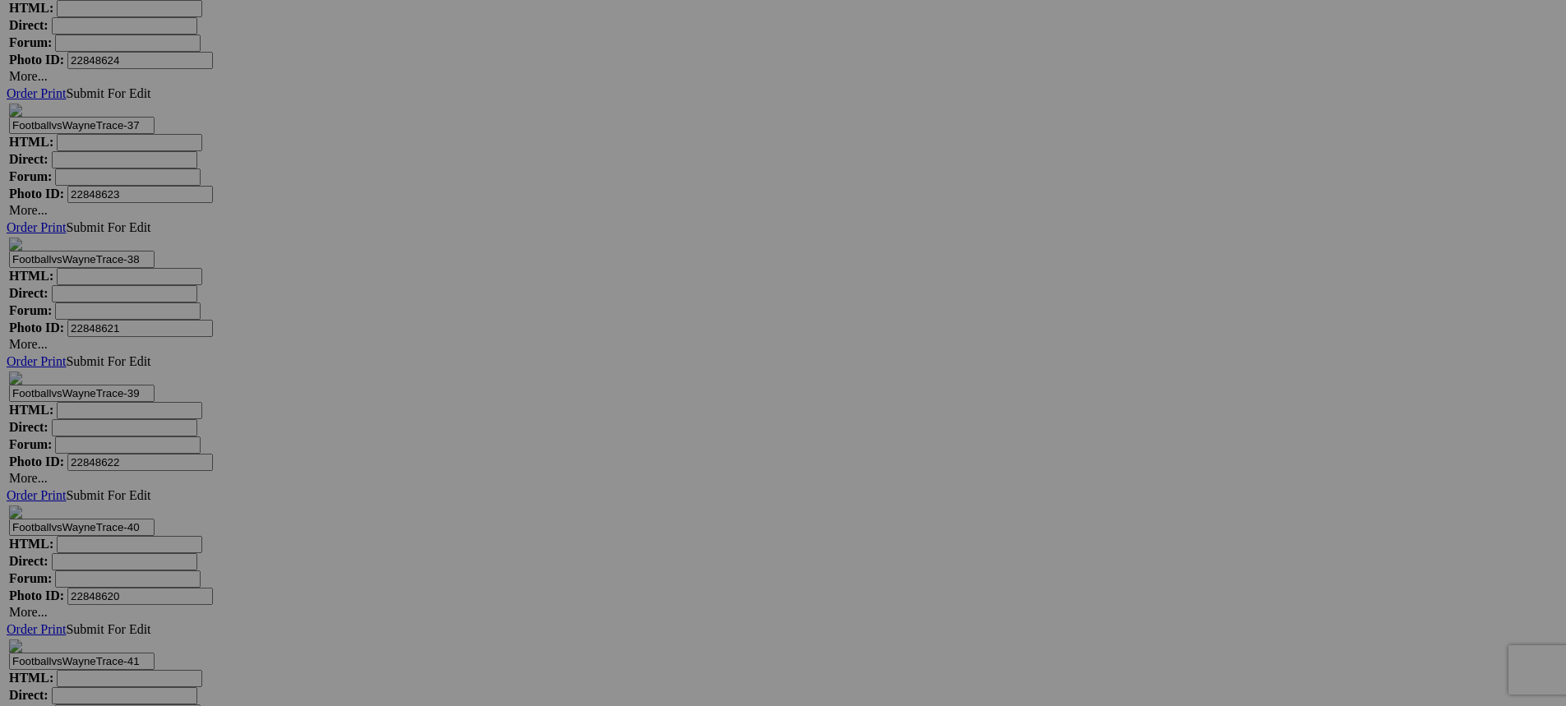
scroll to position [14389, 0]
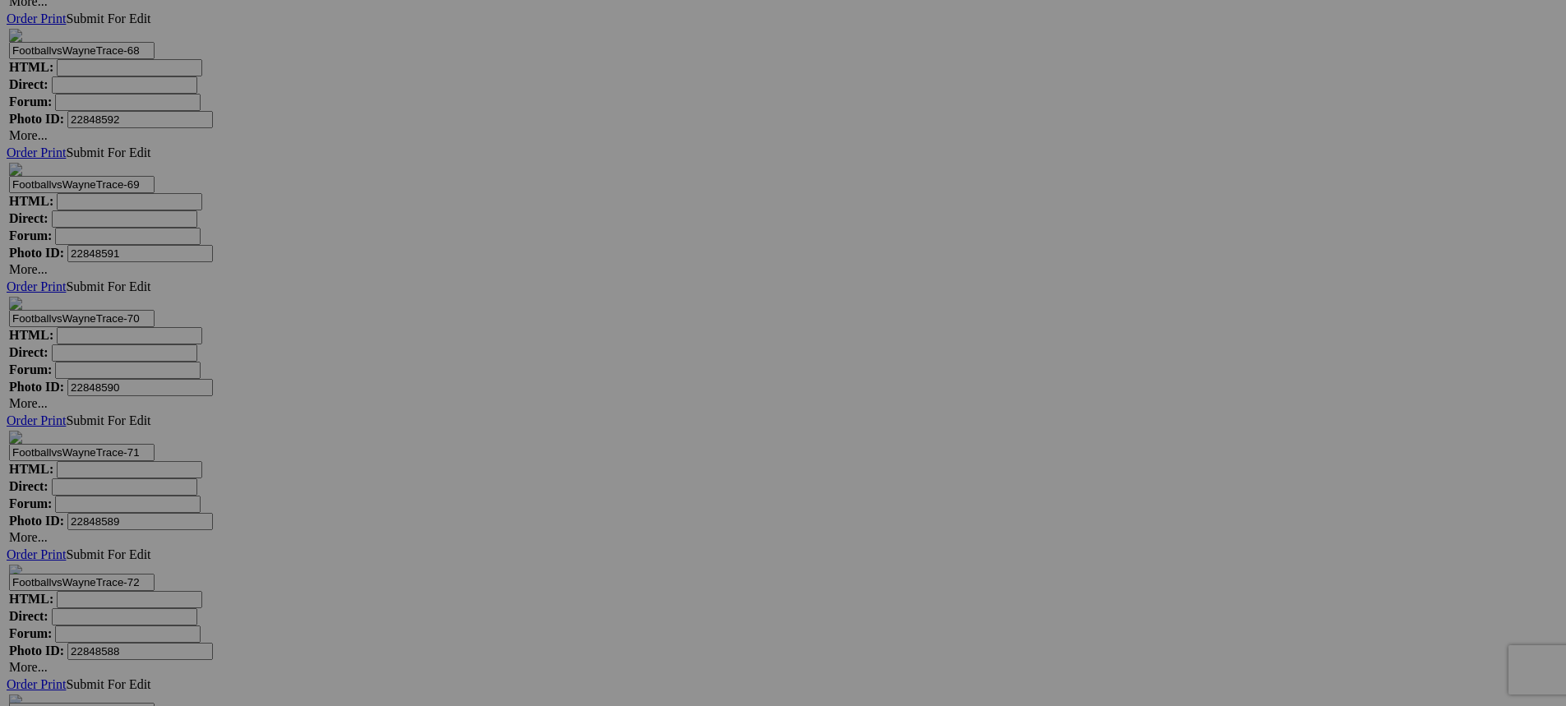
scroll to position [18582, 0]
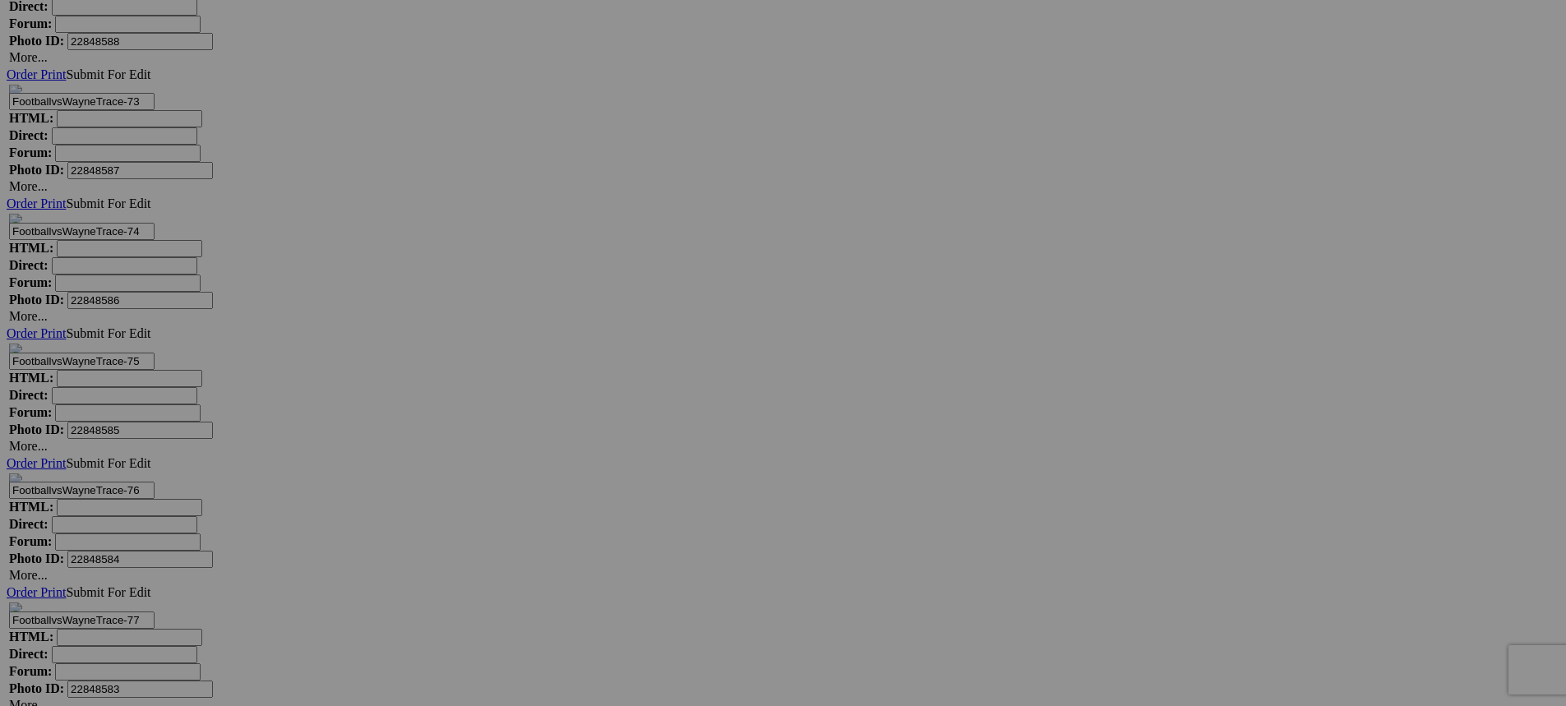
scroll to position [19240, 0]
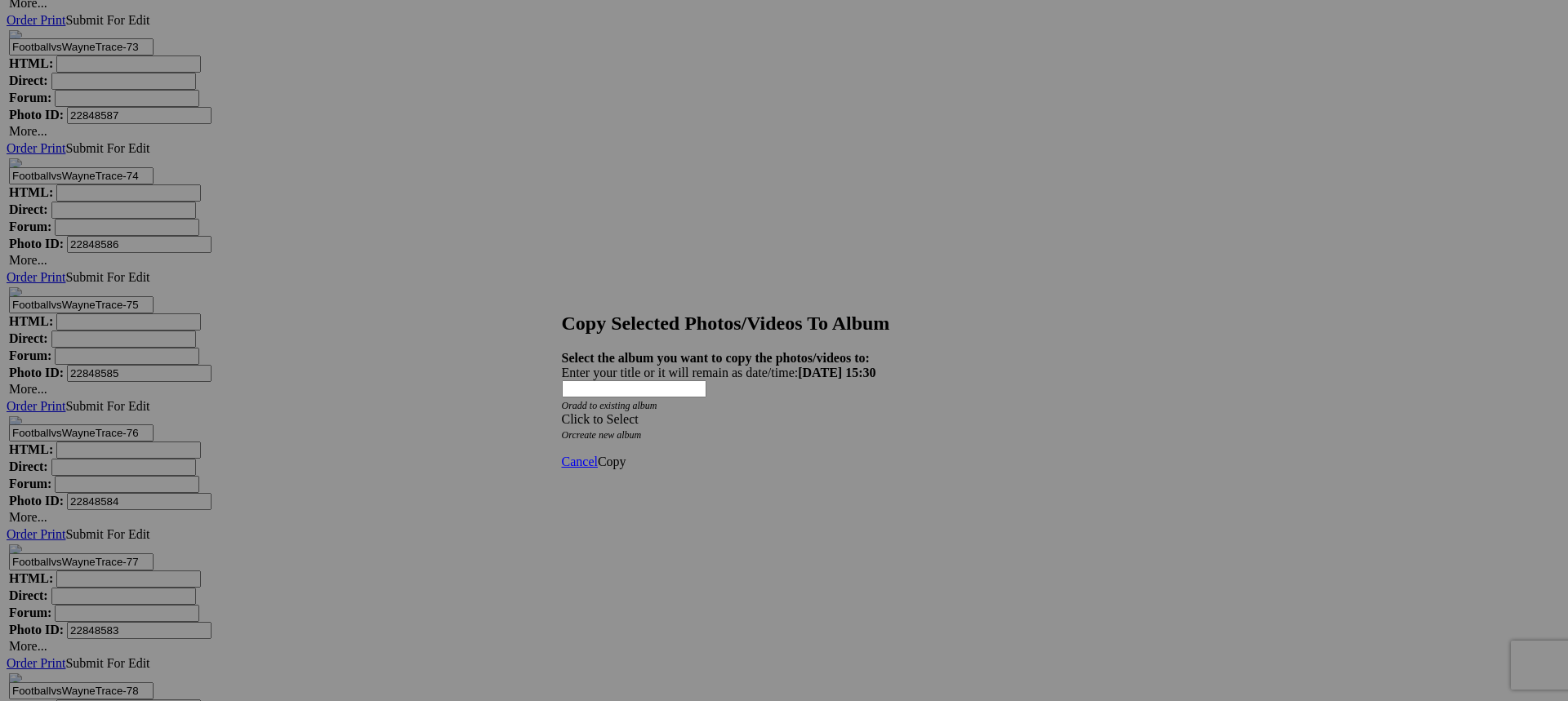
click at [562, 412] on span at bounding box center [562, 419] width 0 height 14
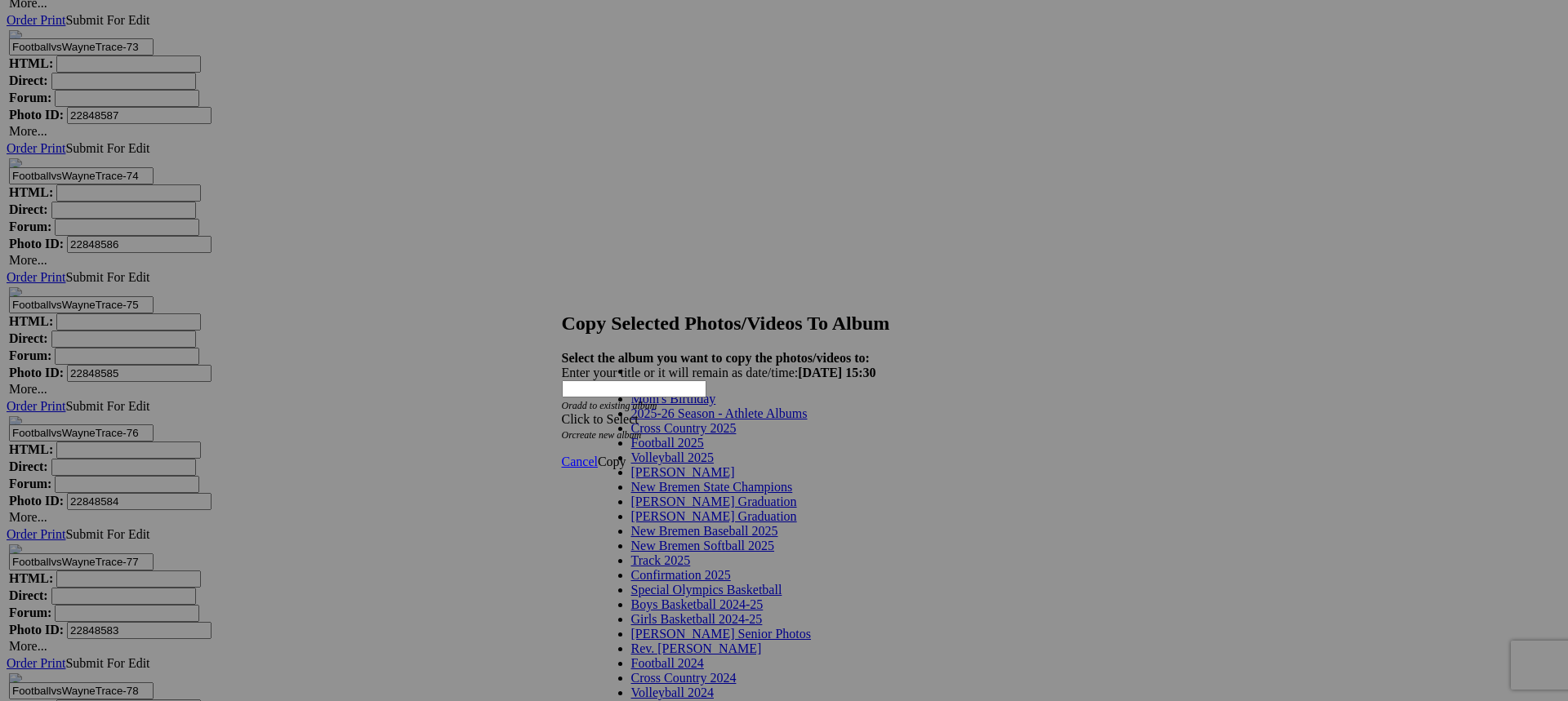
click at [807, 420] on link "2025-26 Season - Athlete Albums" at bounding box center [720, 413] width 177 height 14
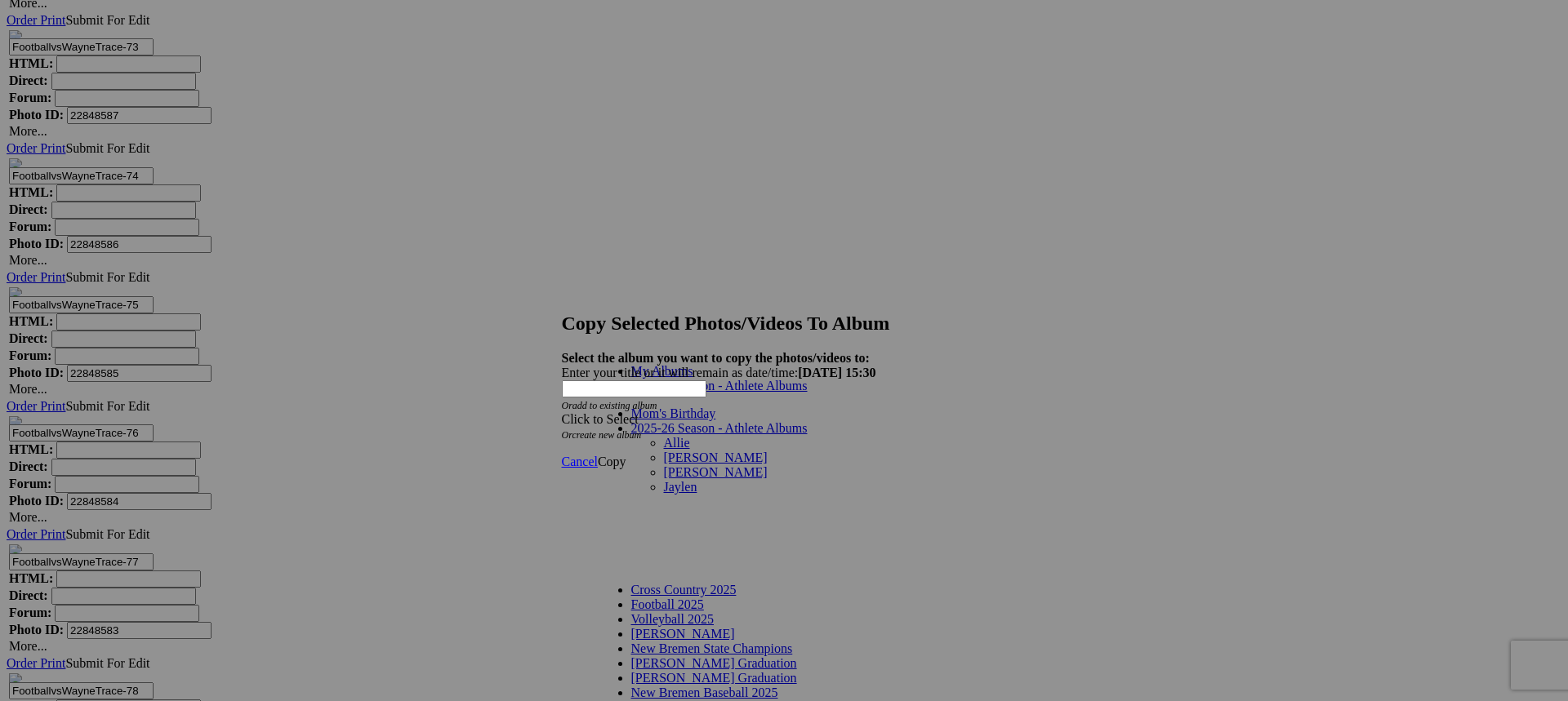
click at [663, 451] on link "[PERSON_NAME]" at bounding box center [715, 458] width 103 height 14
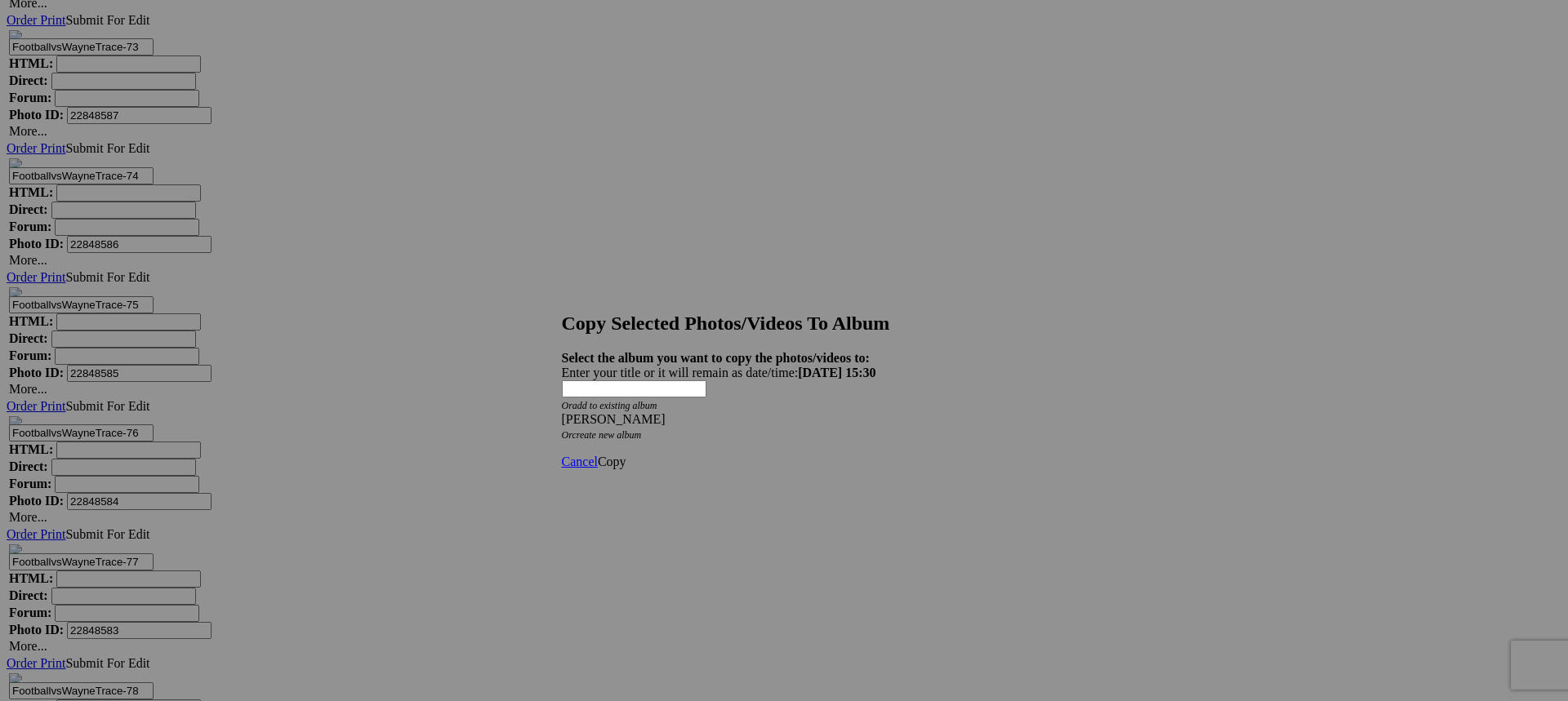
click at [627, 455] on span "Copy" at bounding box center [612, 462] width 29 height 14
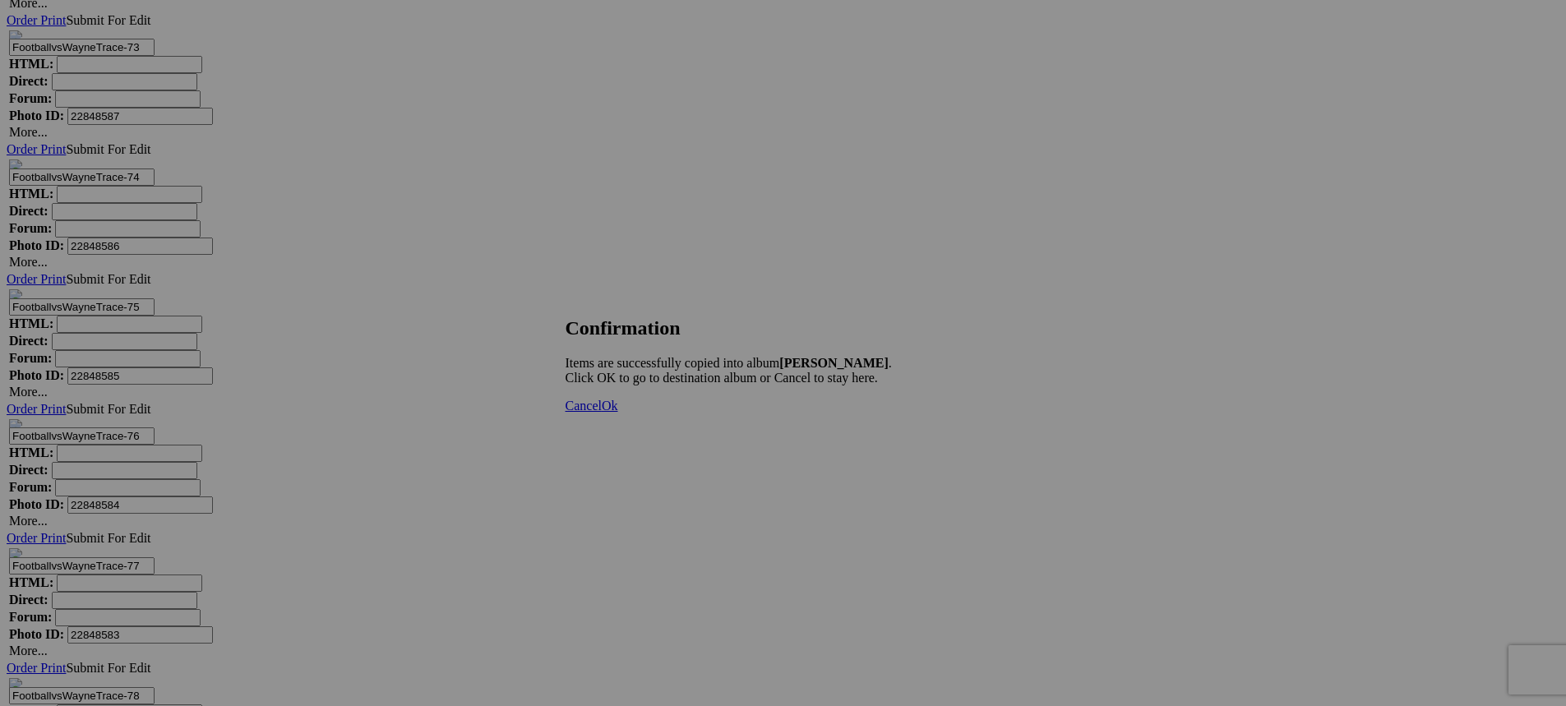
click at [618, 413] on span "Ok" at bounding box center [610, 406] width 16 height 14
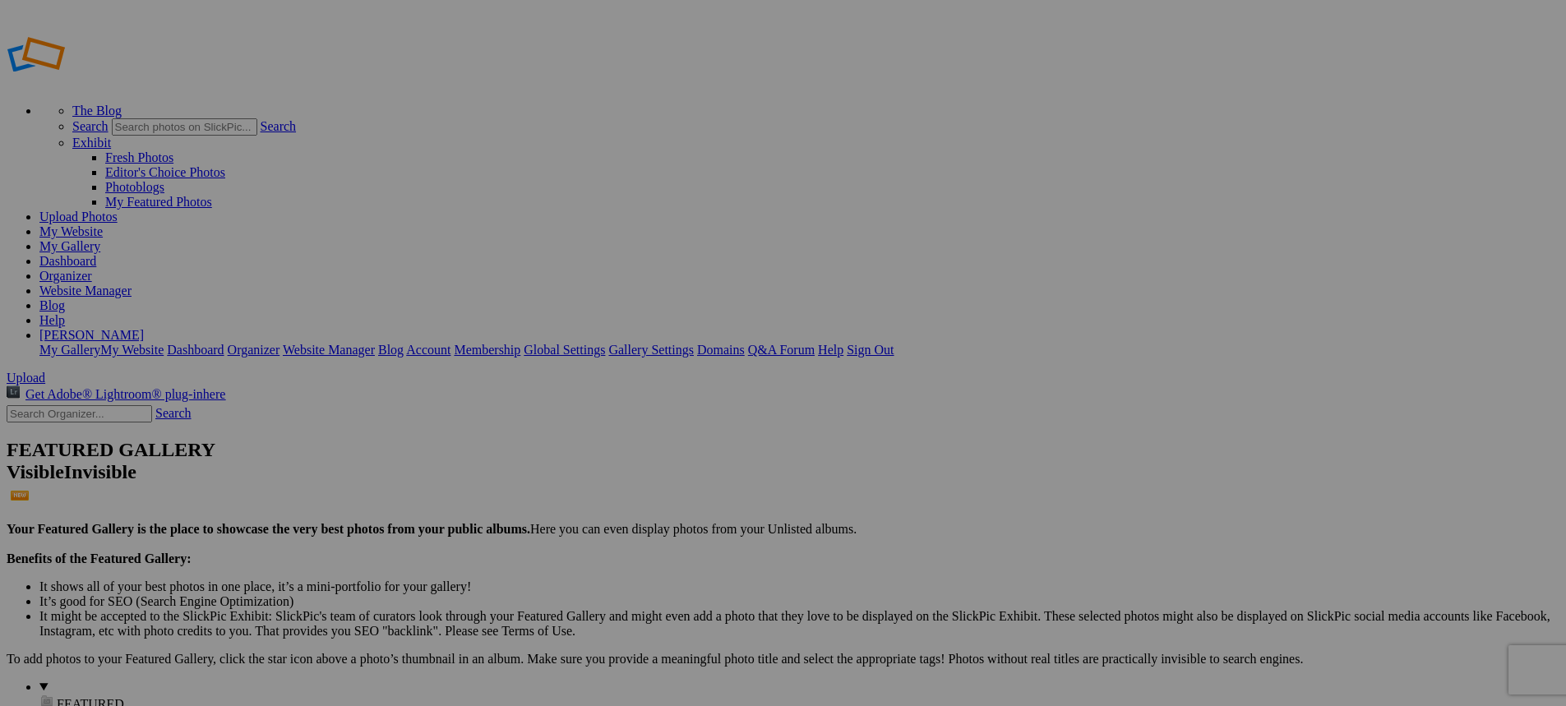
type input "[PERSON_NAME]"
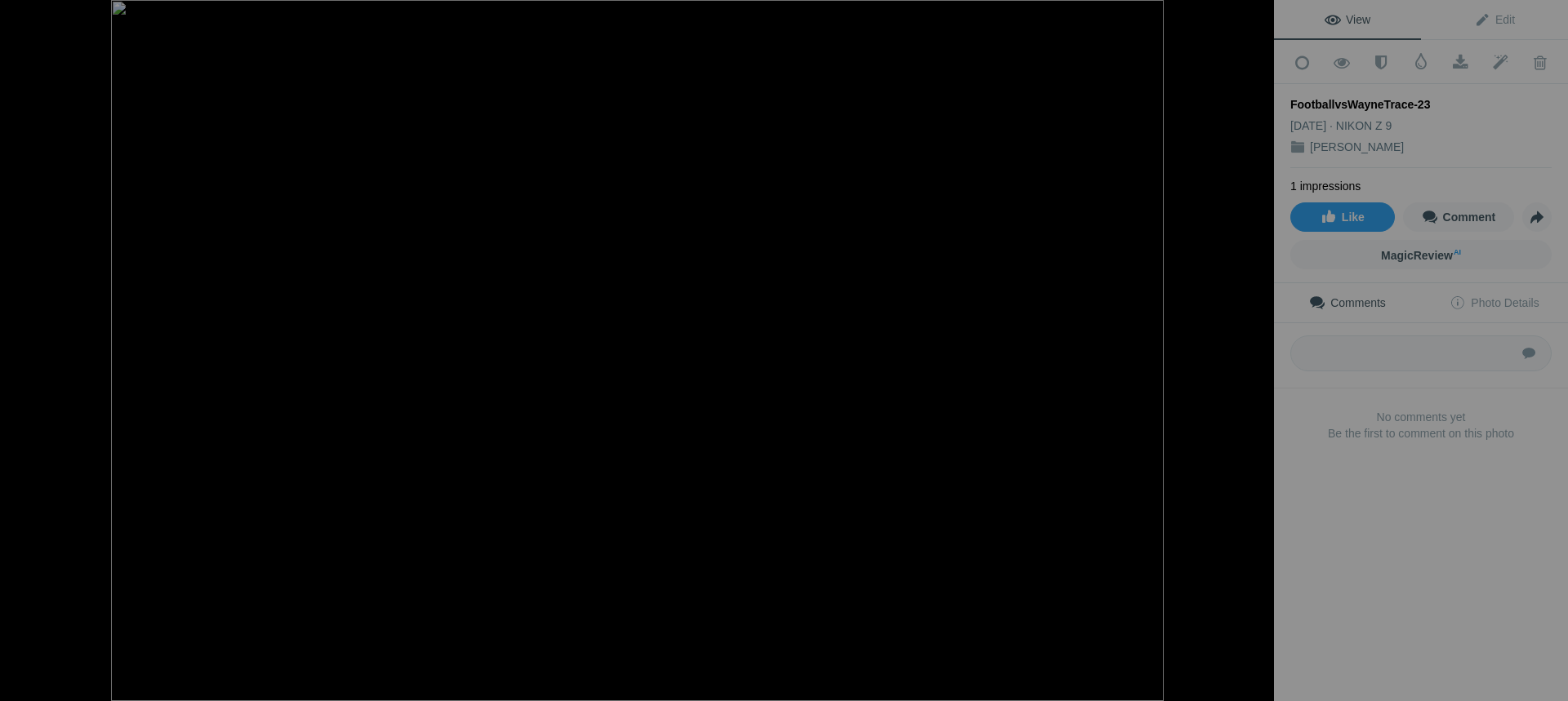
click at [1251, 355] on button at bounding box center [1212, 350] width 122 height 252
click at [1250, 354] on button at bounding box center [1212, 350] width 122 height 252
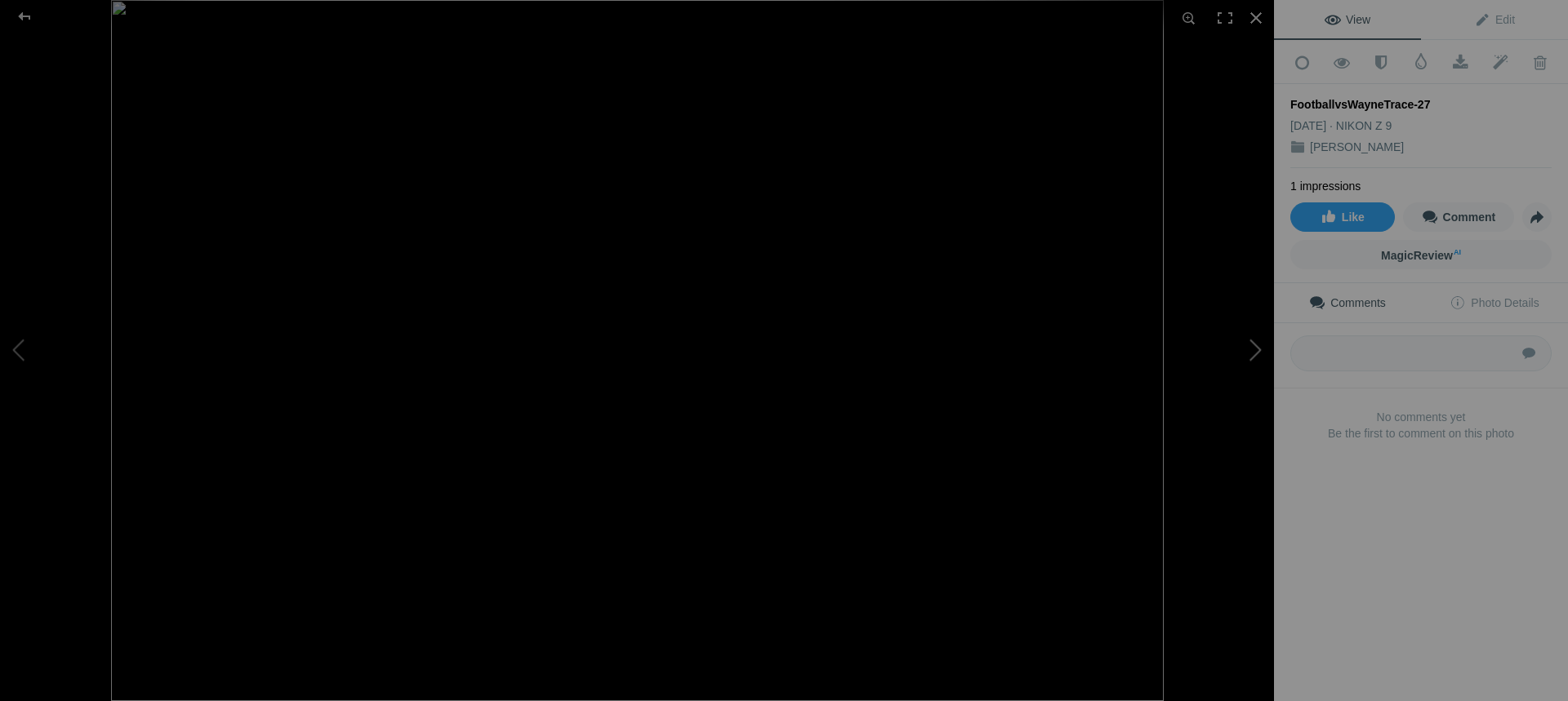
click at [1248, 350] on button at bounding box center [1212, 350] width 122 height 252
click at [1247, 351] on button at bounding box center [1212, 350] width 122 height 252
click at [1246, 351] on button at bounding box center [1212, 350] width 122 height 252
click at [1247, 349] on button at bounding box center [1212, 350] width 122 height 252
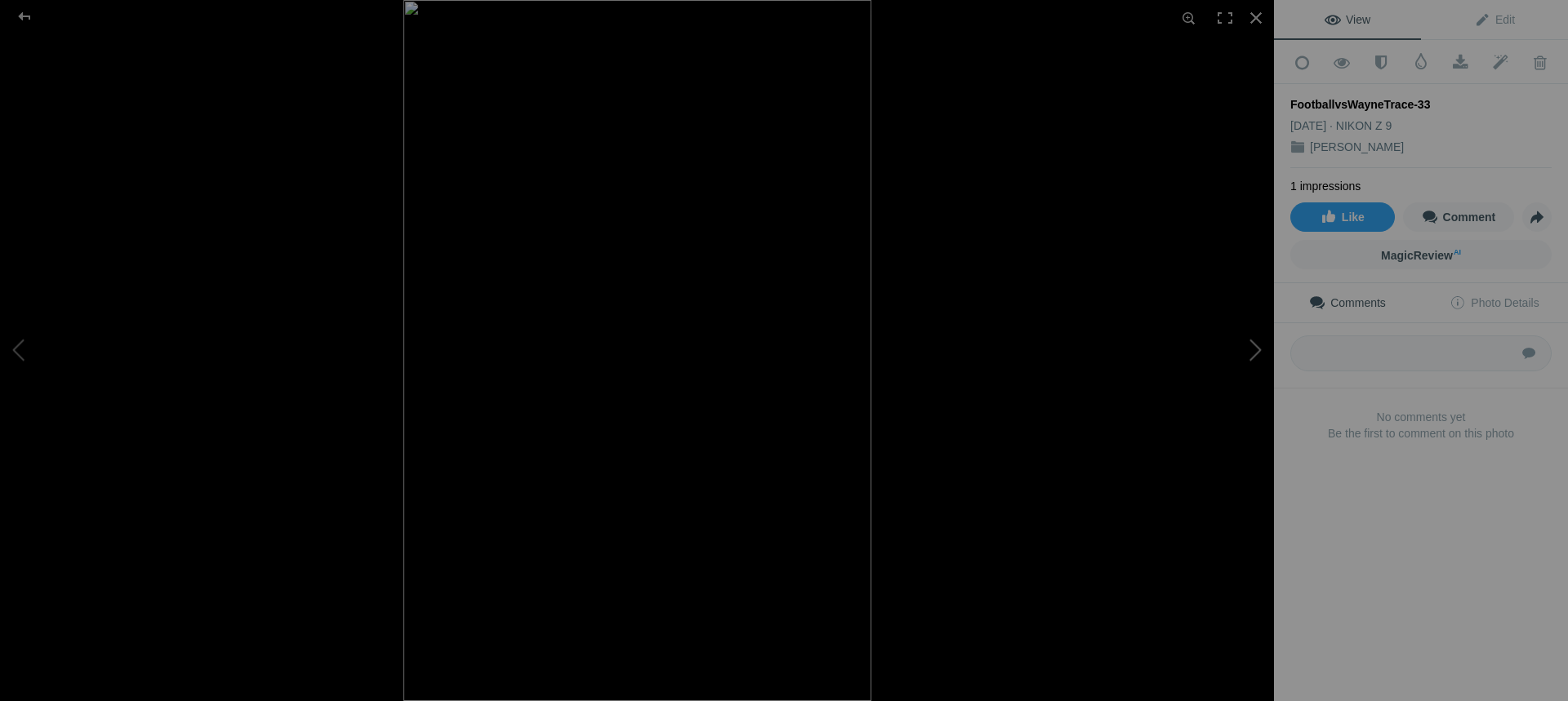
click at [1247, 349] on button at bounding box center [1212, 350] width 122 height 252
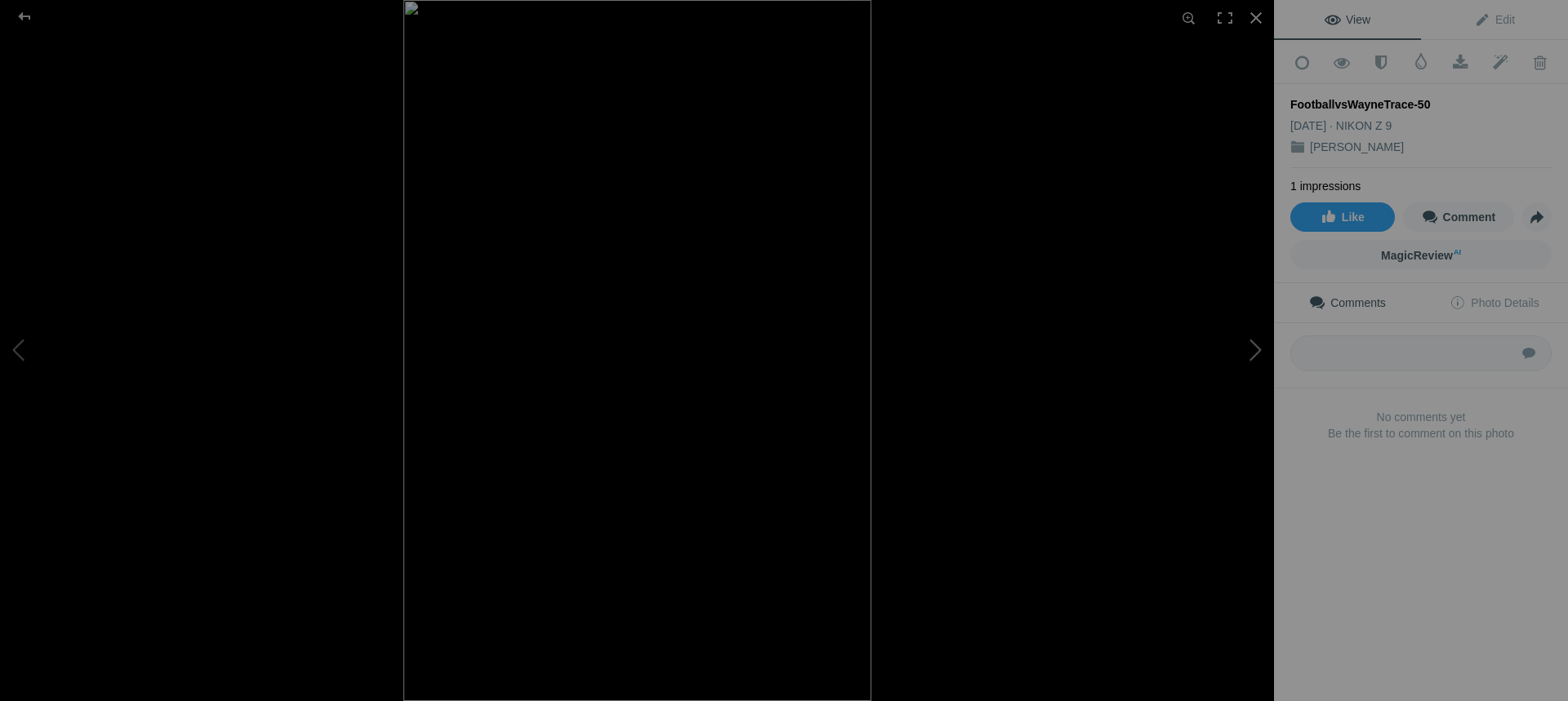
click at [1247, 349] on button at bounding box center [1212, 350] width 122 height 252
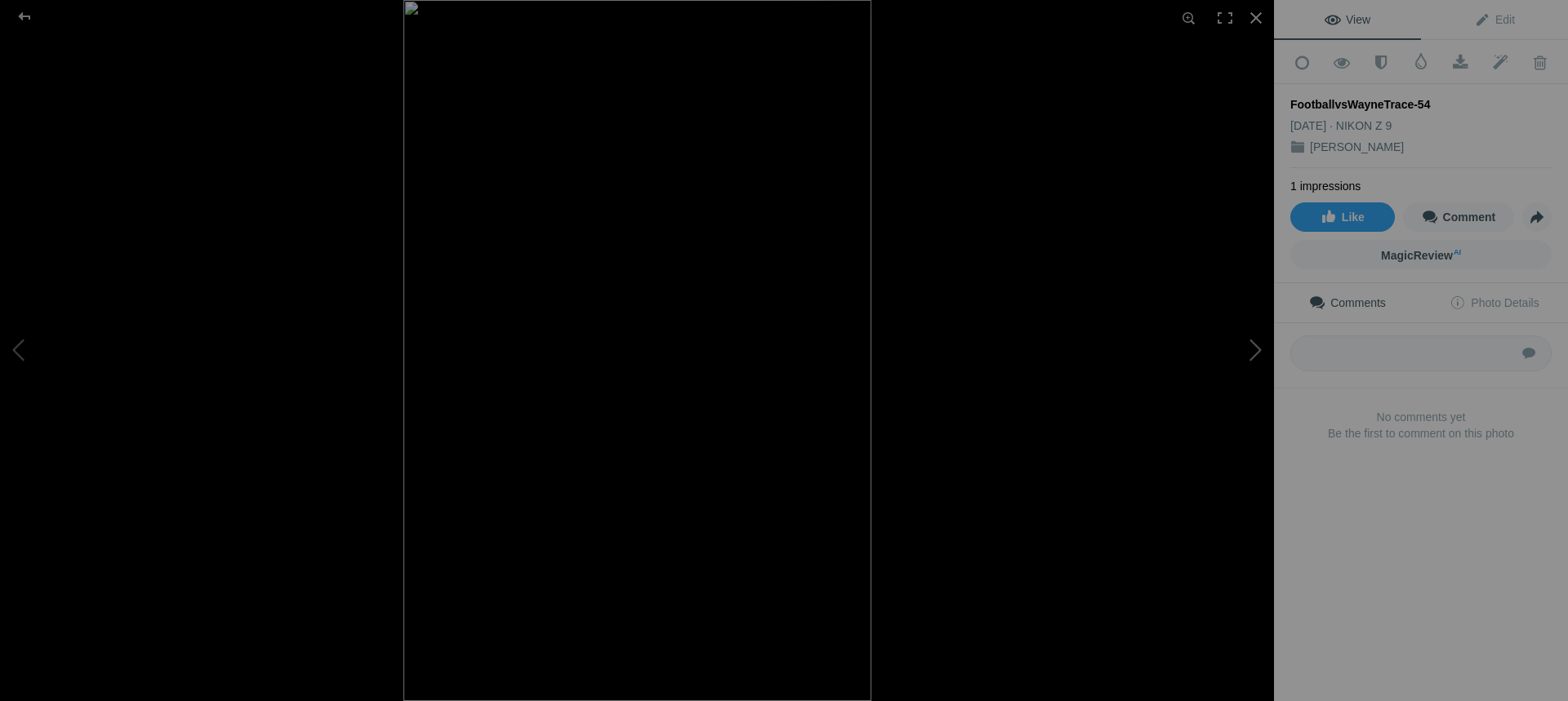
click at [1247, 349] on button at bounding box center [1212, 350] width 122 height 252
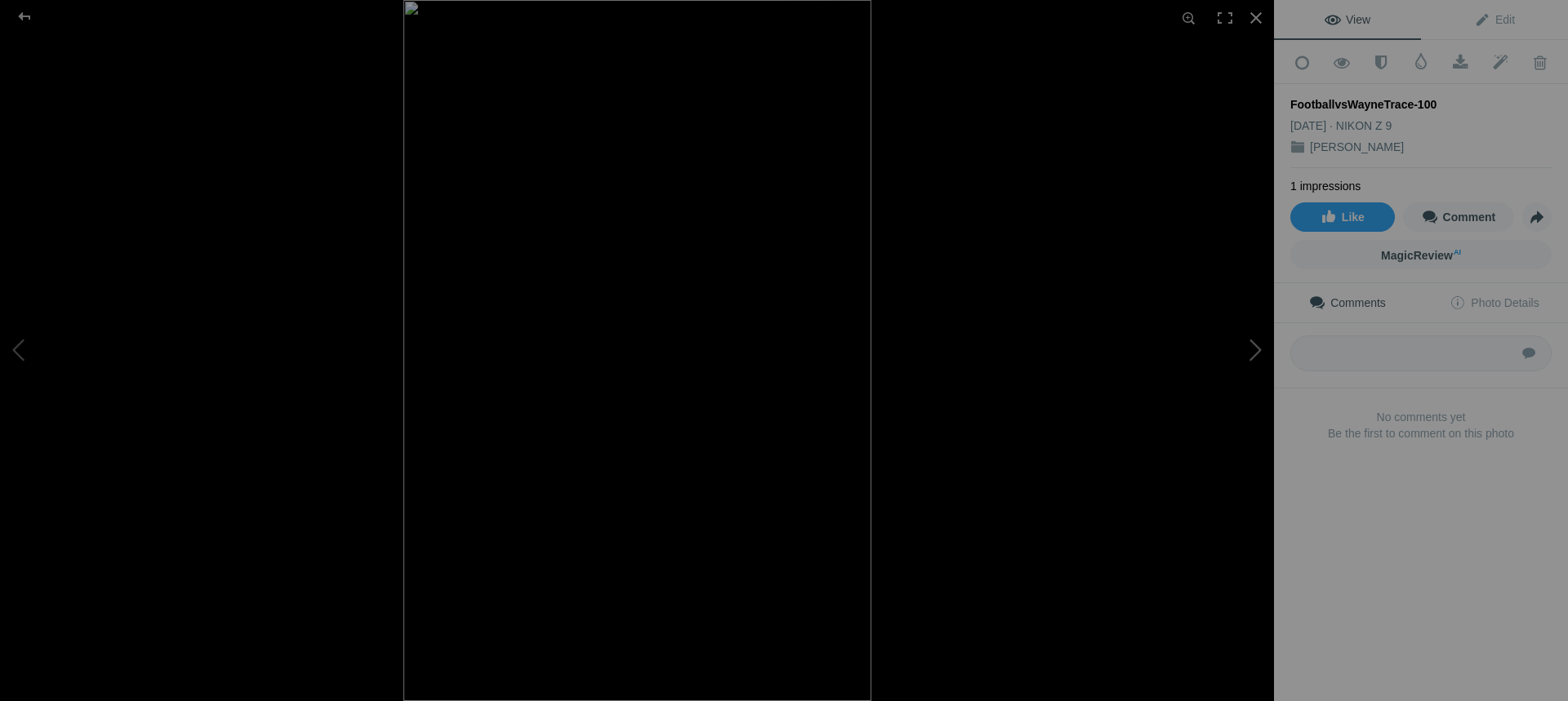
click at [1247, 349] on button at bounding box center [1212, 350] width 122 height 252
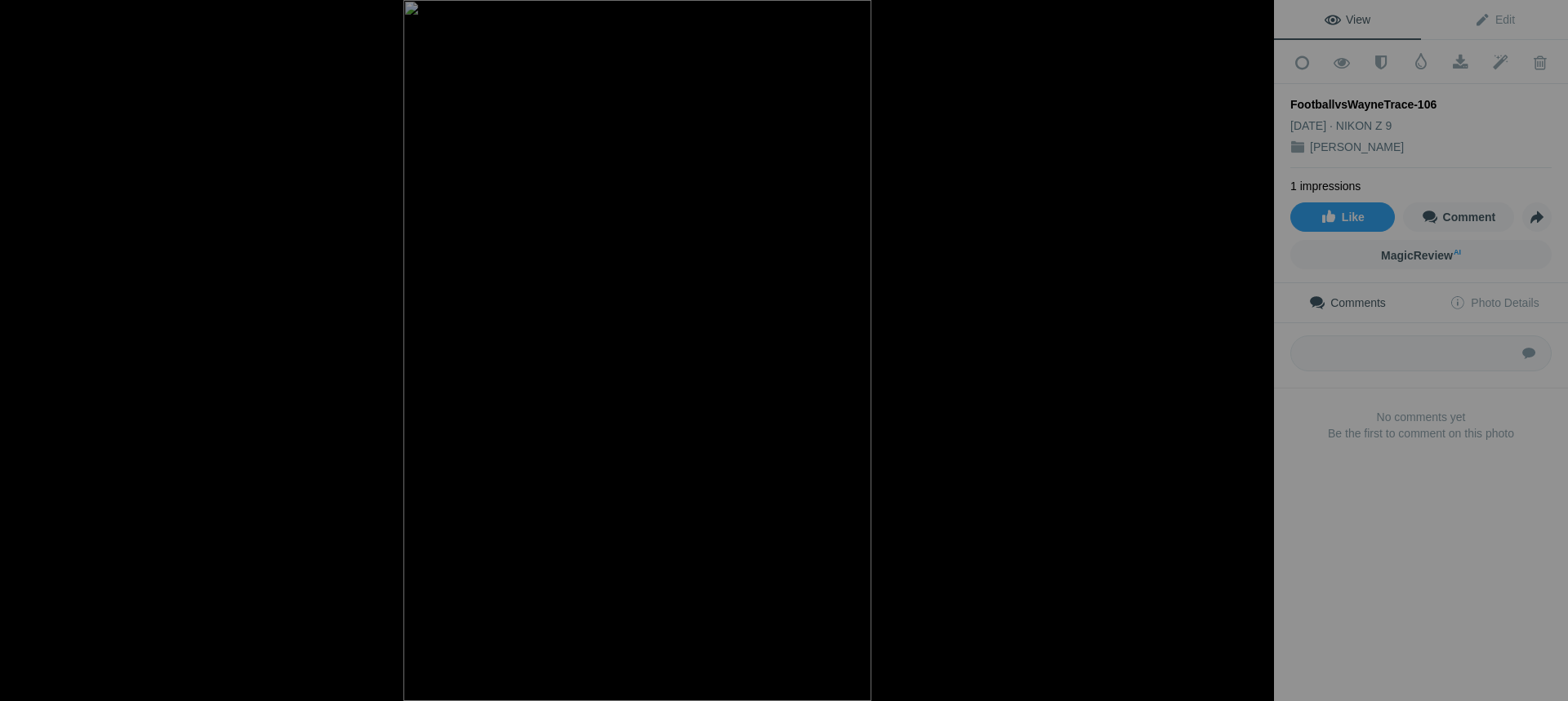
click at [1247, 349] on button at bounding box center [1212, 350] width 122 height 252
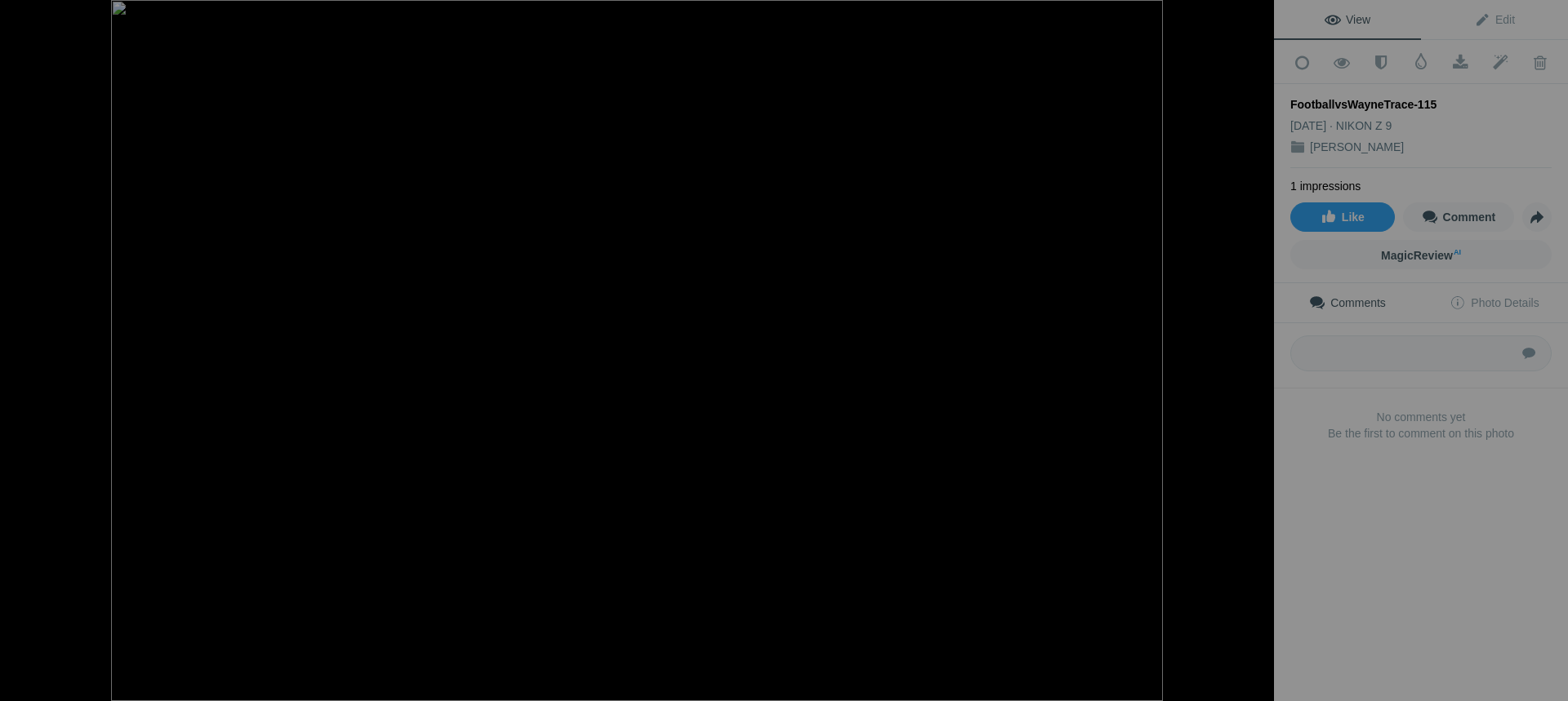
click at [1247, 349] on button at bounding box center [1212, 350] width 122 height 252
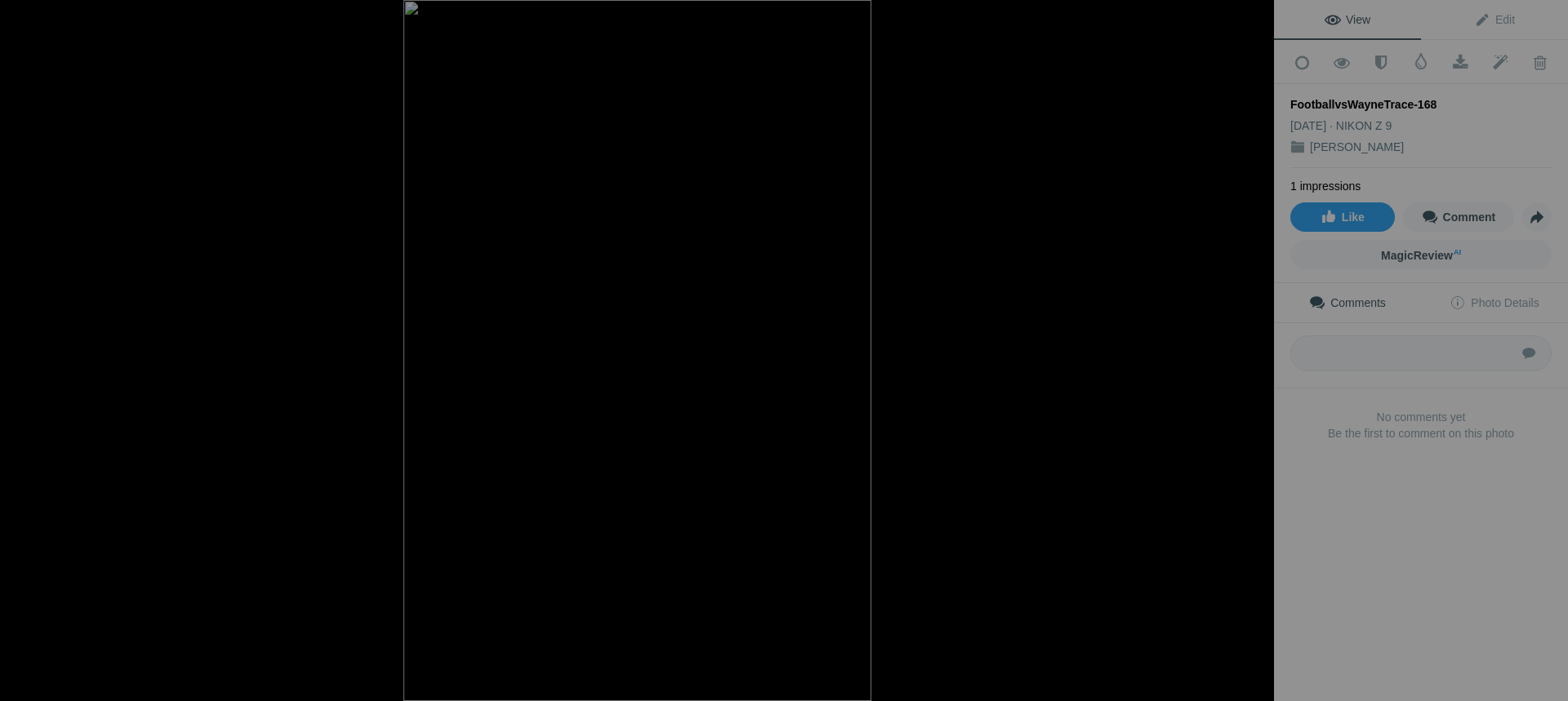
click at [1247, 349] on button at bounding box center [1212, 350] width 122 height 252
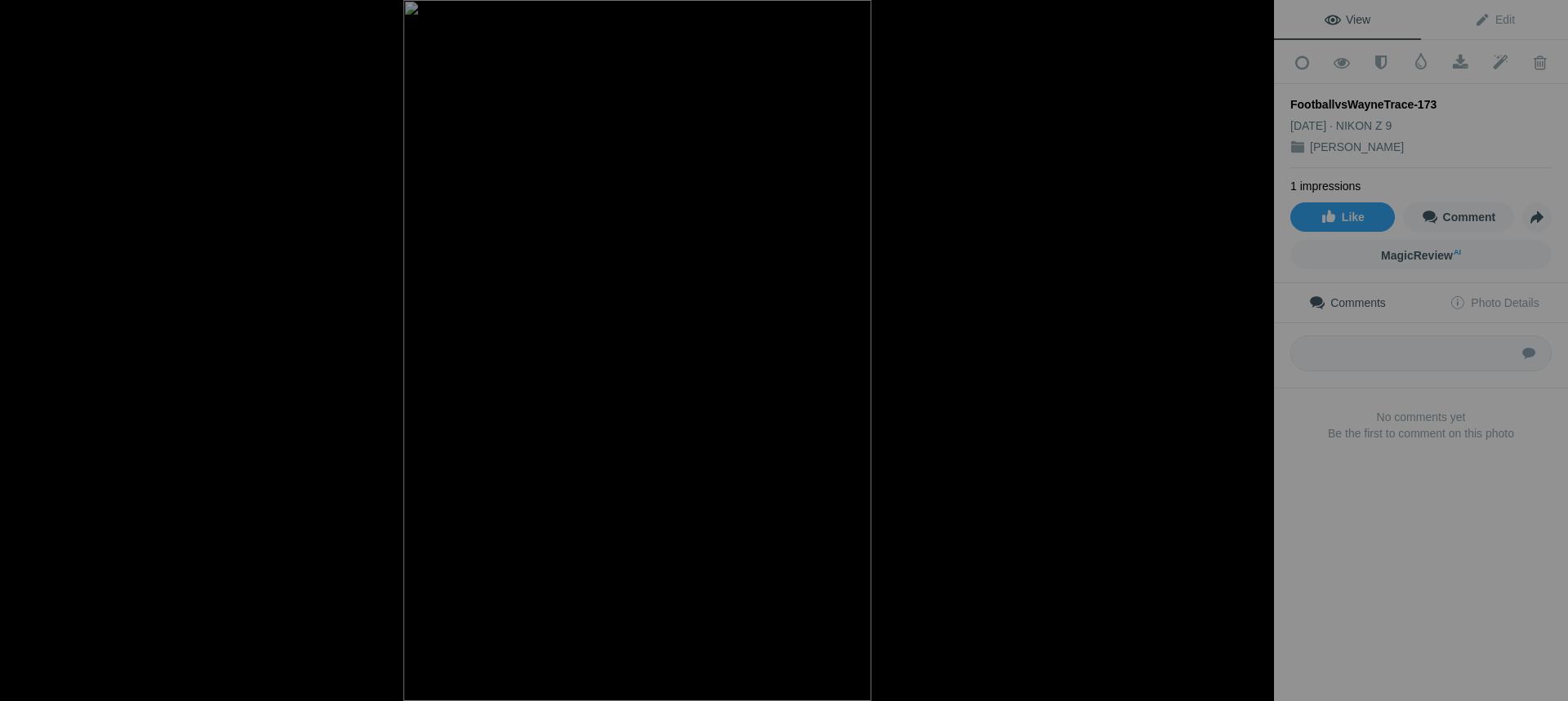
click at [1247, 349] on button at bounding box center [1212, 350] width 122 height 252
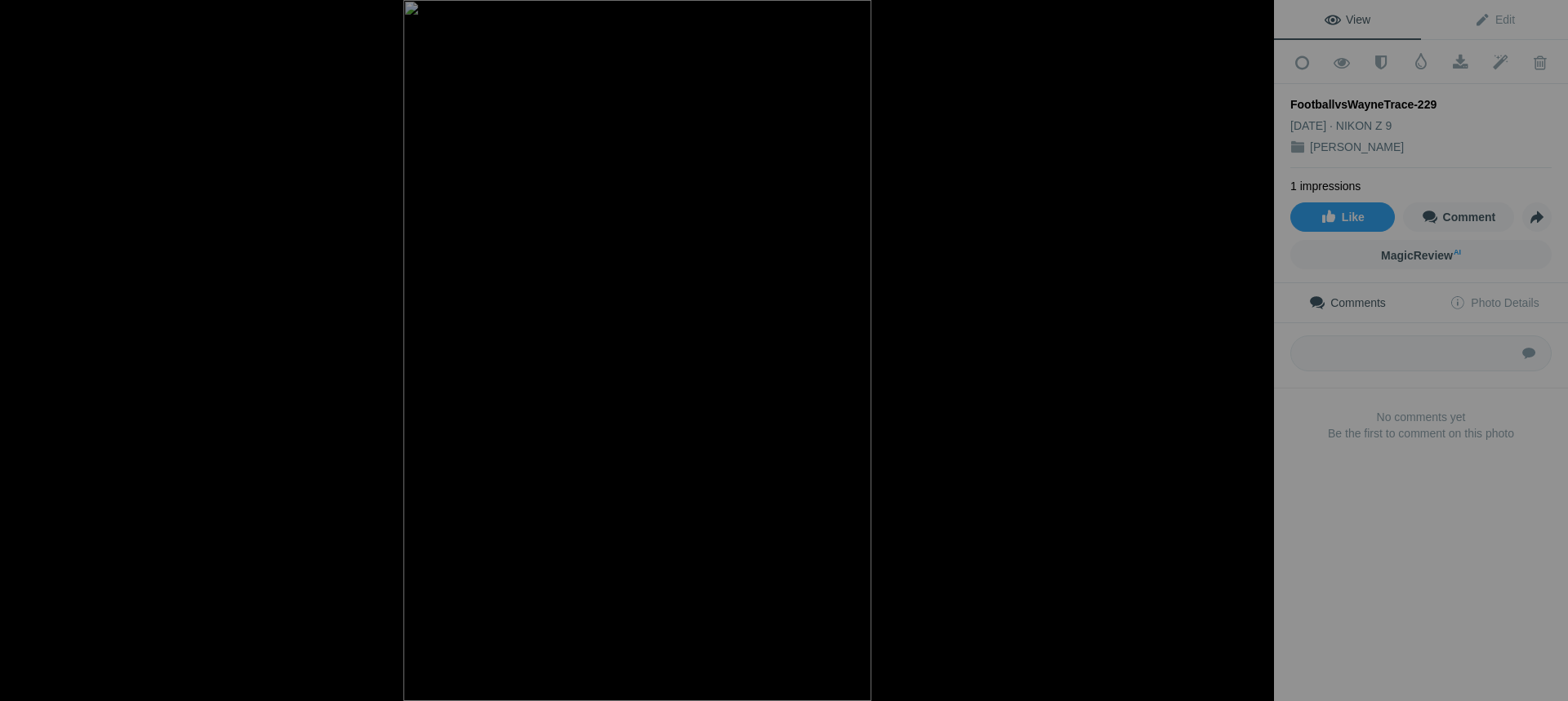
click at [1247, 349] on button at bounding box center [1212, 350] width 122 height 252
click at [1251, 351] on button at bounding box center [1212, 350] width 122 height 252
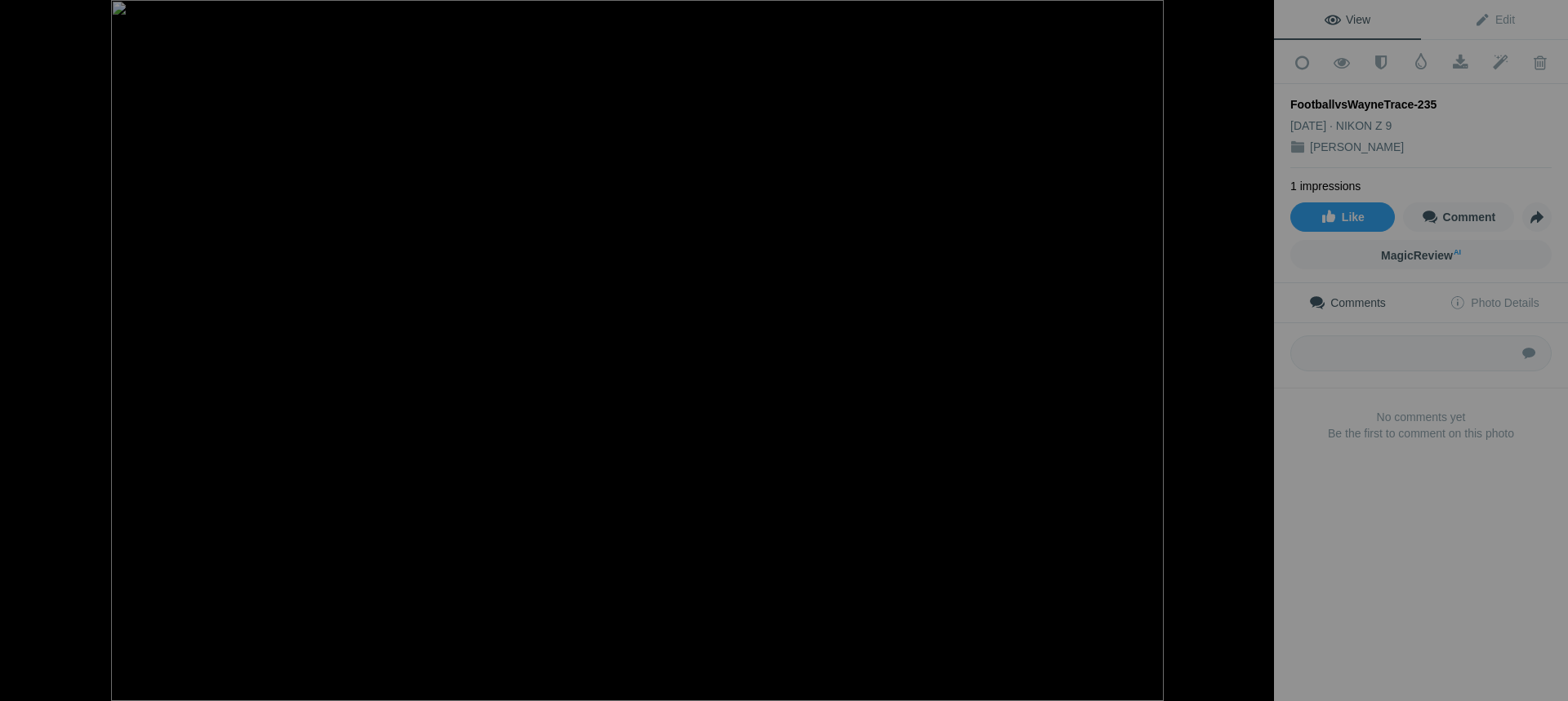
click at [1251, 351] on button at bounding box center [1212, 350] width 122 height 252
click at [1251, 352] on button at bounding box center [1212, 350] width 122 height 252
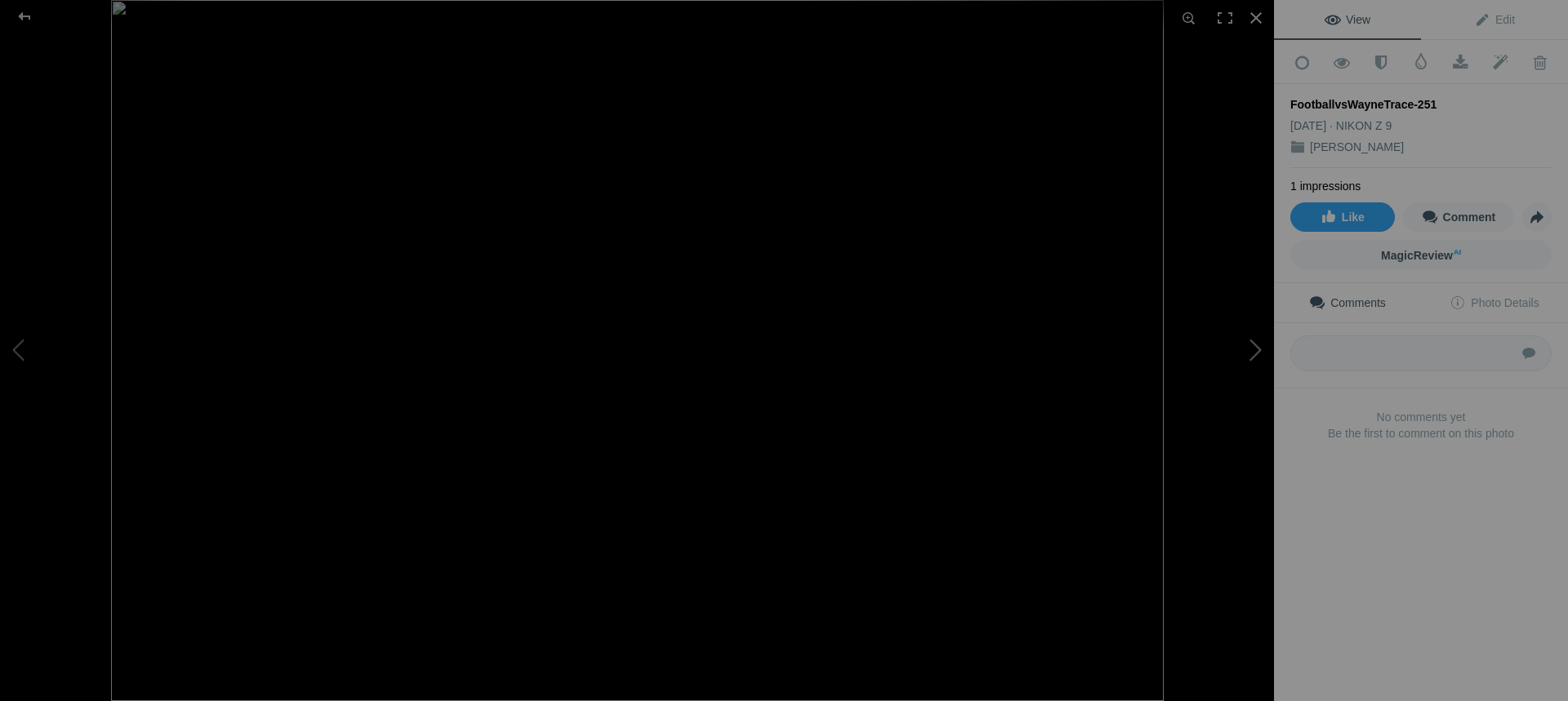
click at [1251, 352] on button at bounding box center [1212, 350] width 122 height 252
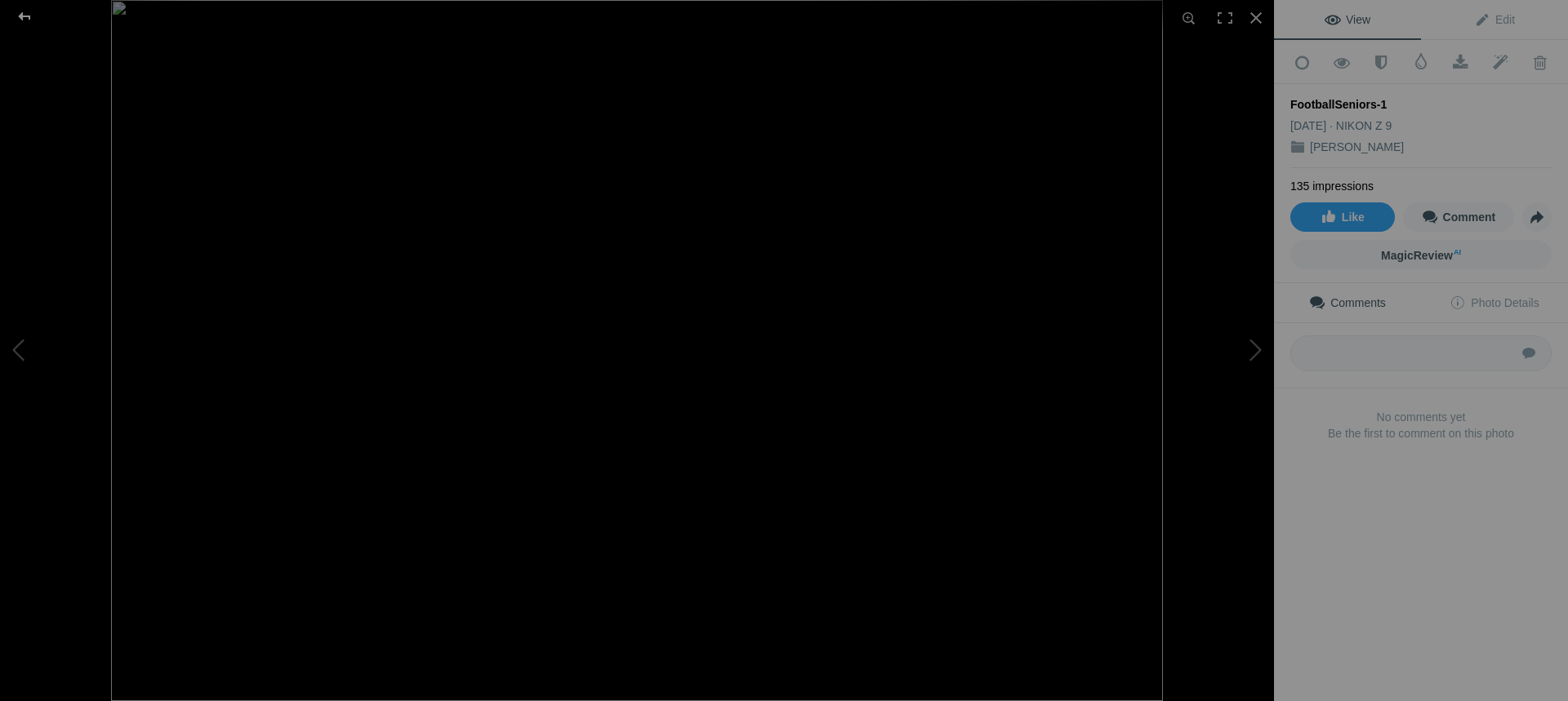
click at [28, 21] on div at bounding box center [24, 16] width 59 height 33
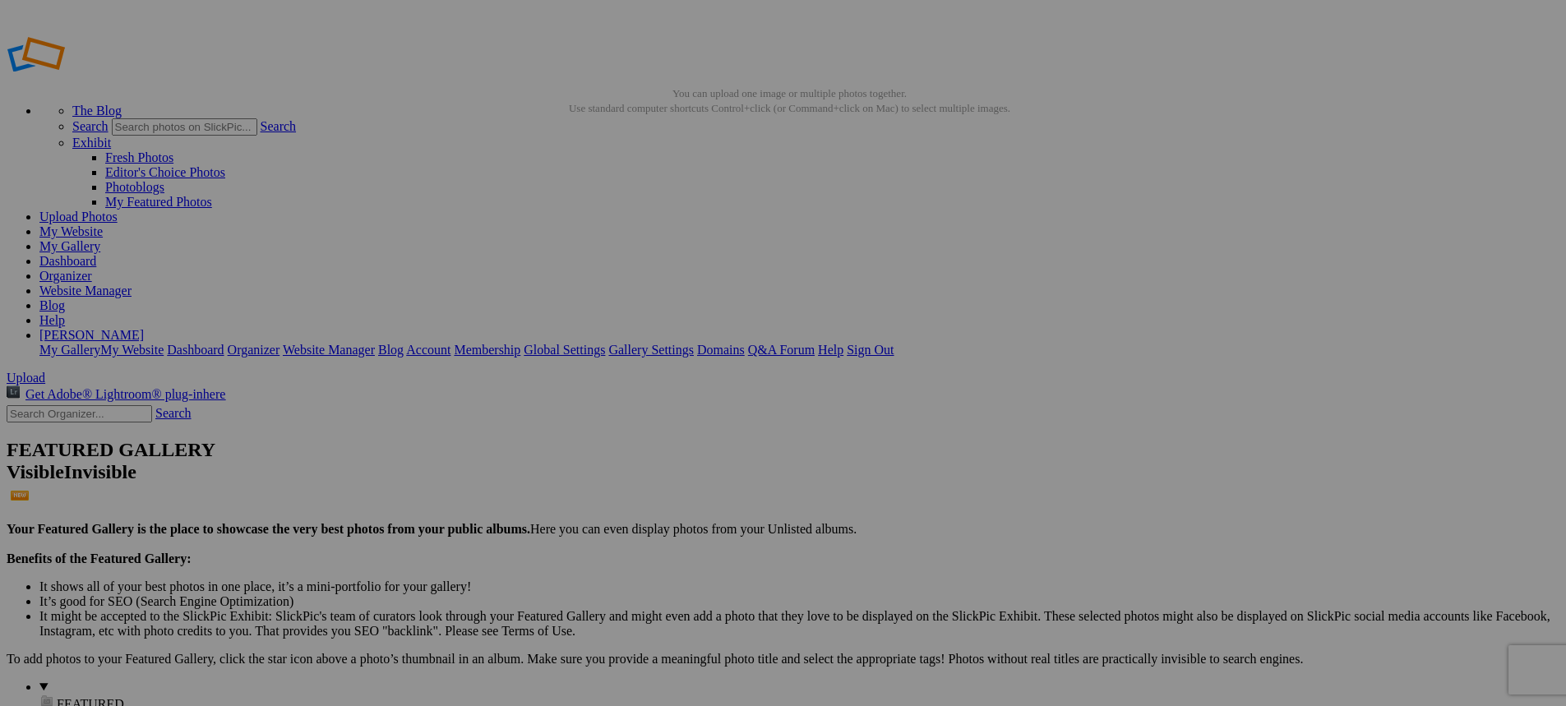
type input "2025-26 Season - Athlete Albums"
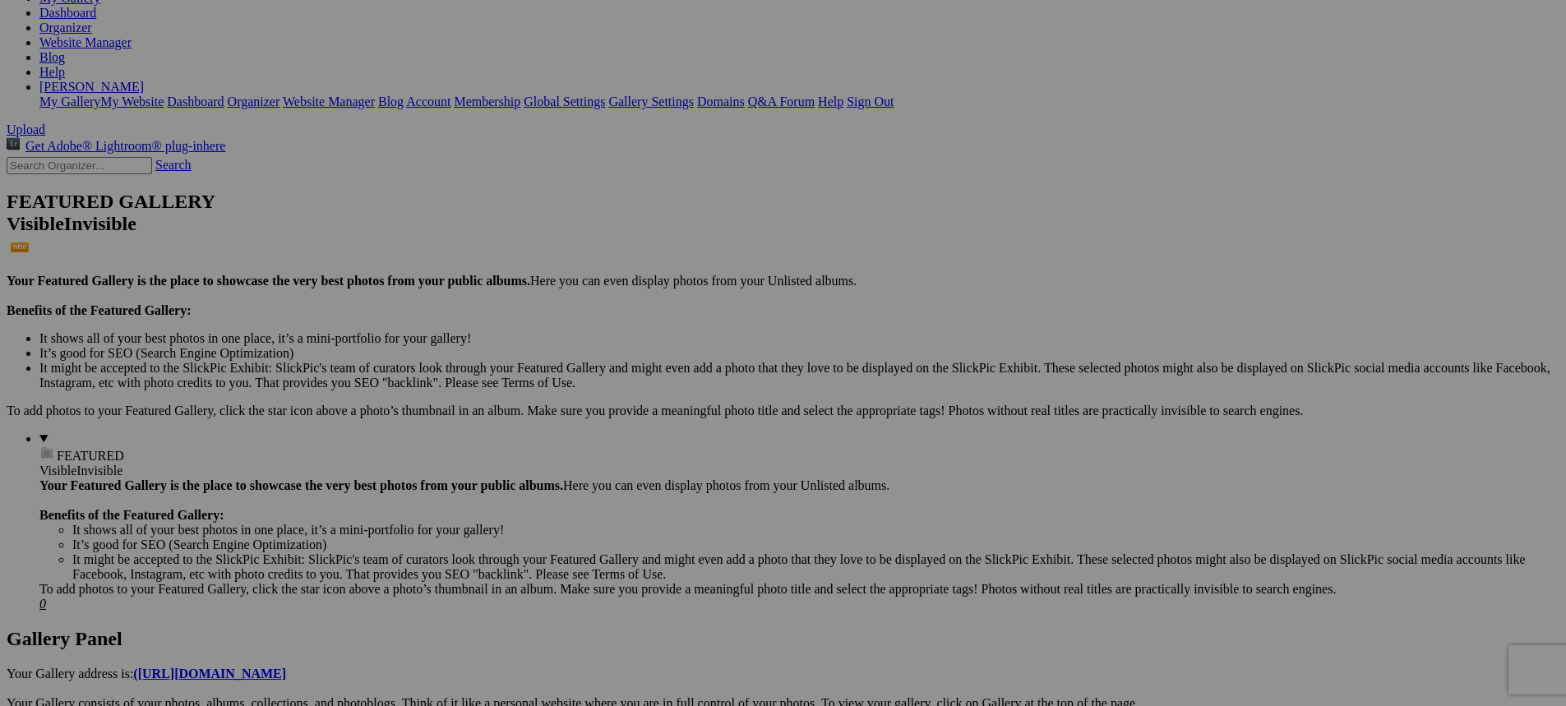
scroll to position [119, 0]
